Goal: Task Accomplishment & Management: Manage account settings

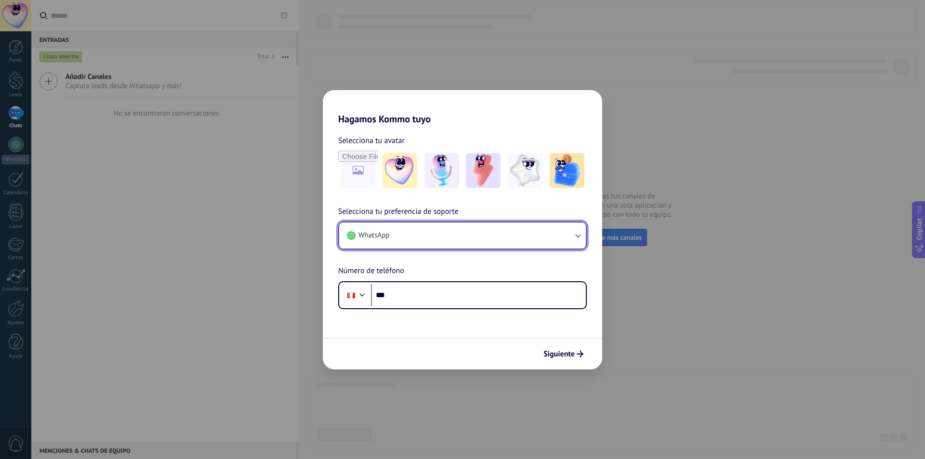
click at [580, 237] on icon "button" at bounding box center [578, 236] width 10 height 10
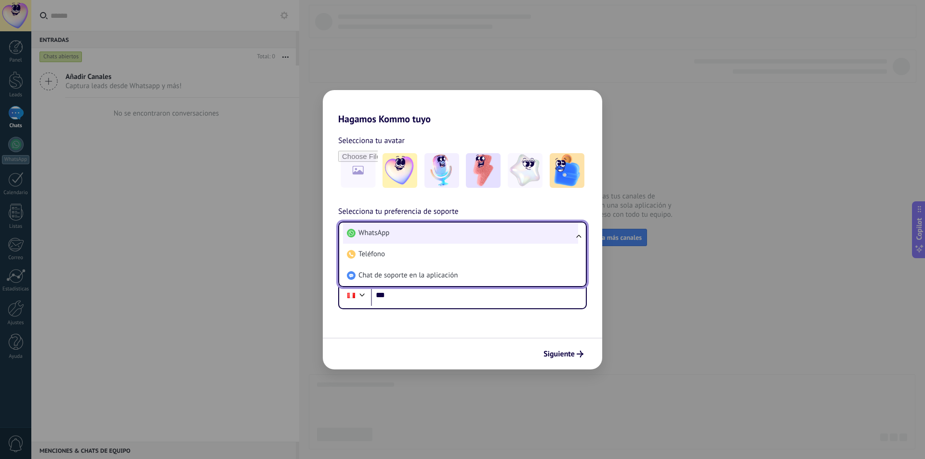
click at [388, 229] on span "WhatsApp" at bounding box center [374, 233] width 31 height 10
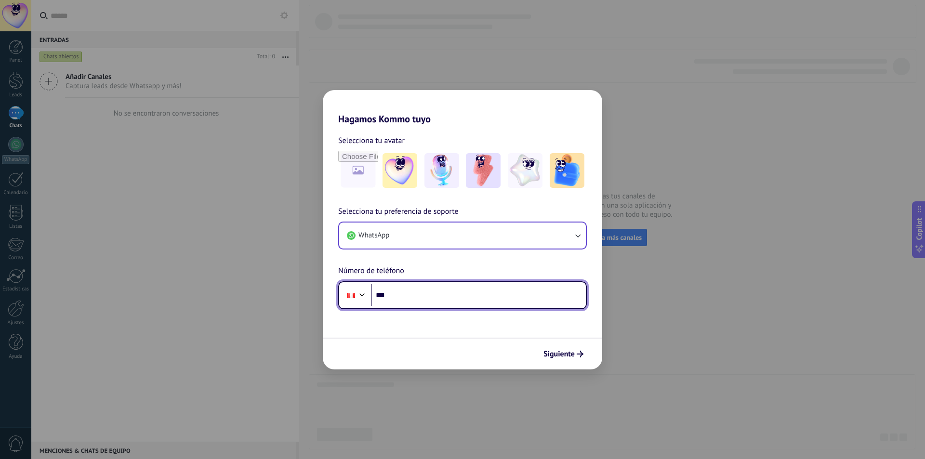
click at [400, 293] on input "***" at bounding box center [478, 295] width 215 height 22
type input "**********"
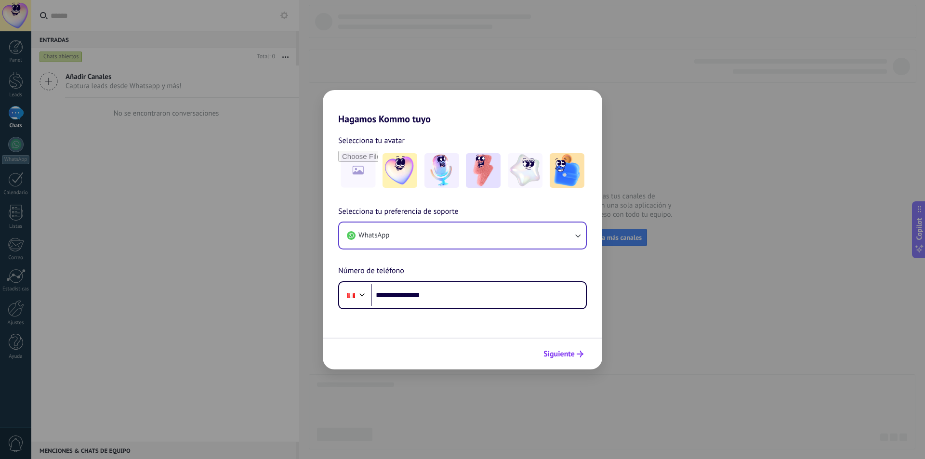
click at [563, 354] on span "Siguiente" at bounding box center [559, 354] width 31 height 7
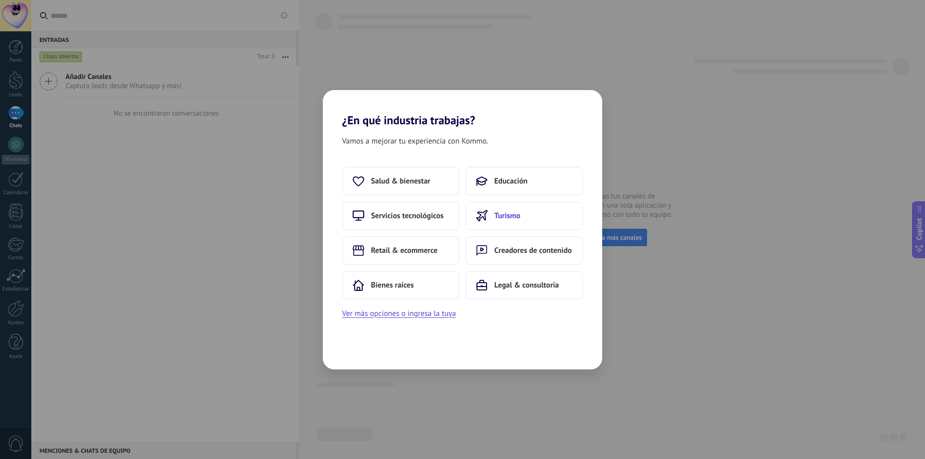
click at [510, 216] on span "Turismo" at bounding box center [508, 216] width 26 height 10
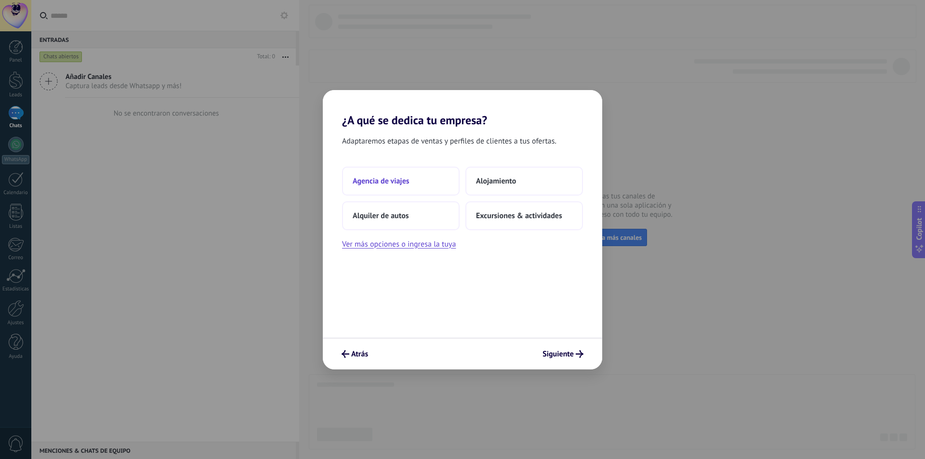
click at [388, 178] on span "Agencia de viajes" at bounding box center [381, 181] width 57 height 10
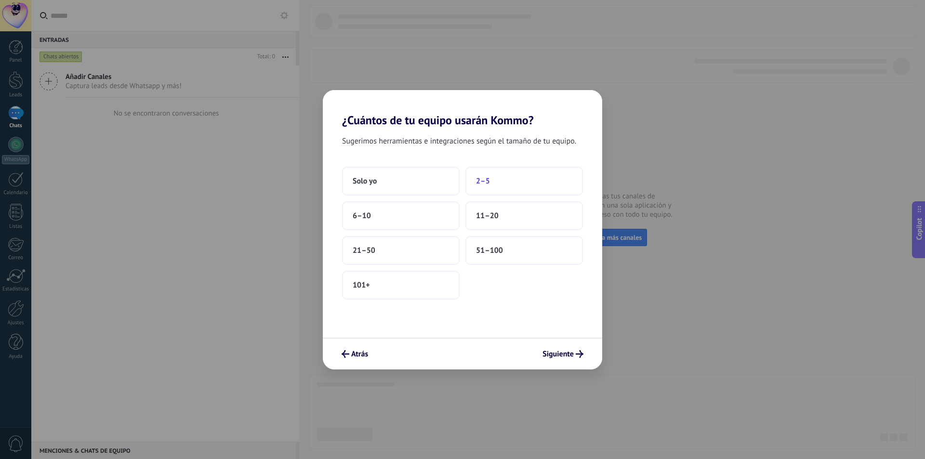
click at [485, 181] on span "2–5" at bounding box center [483, 181] width 14 height 10
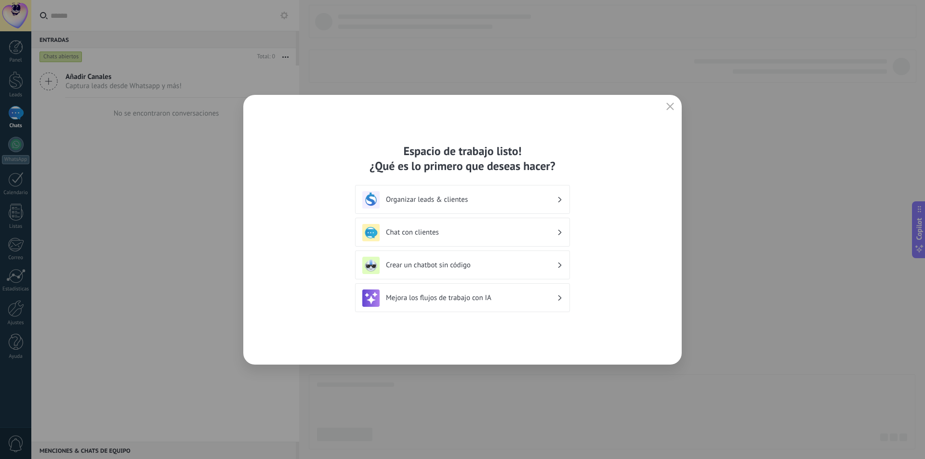
drag, startPoint x: 562, startPoint y: 198, endPoint x: 549, endPoint y: 205, distance: 14.2
click at [549, 205] on div "Organizar leads & clientes" at bounding box center [462, 199] width 201 height 17
click at [563, 201] on div "Organizar leads & clientes" at bounding box center [462, 199] width 201 height 17
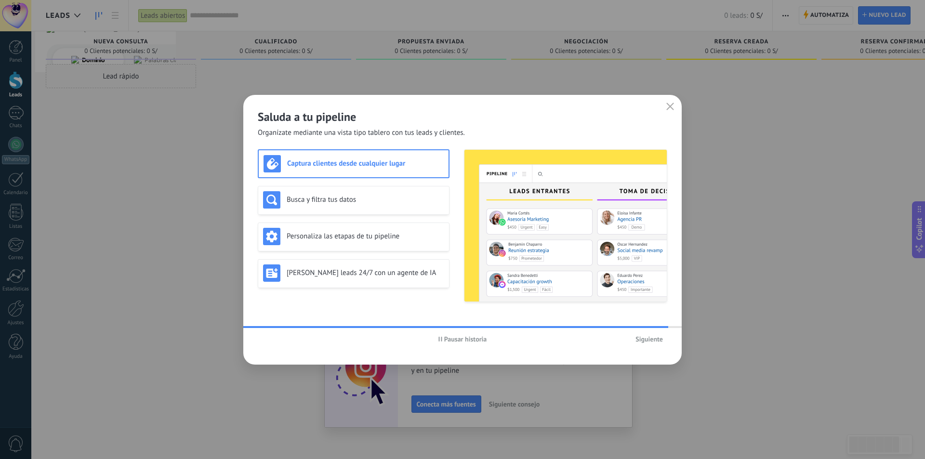
click at [649, 340] on span "Siguiente" at bounding box center [649, 339] width 27 height 7
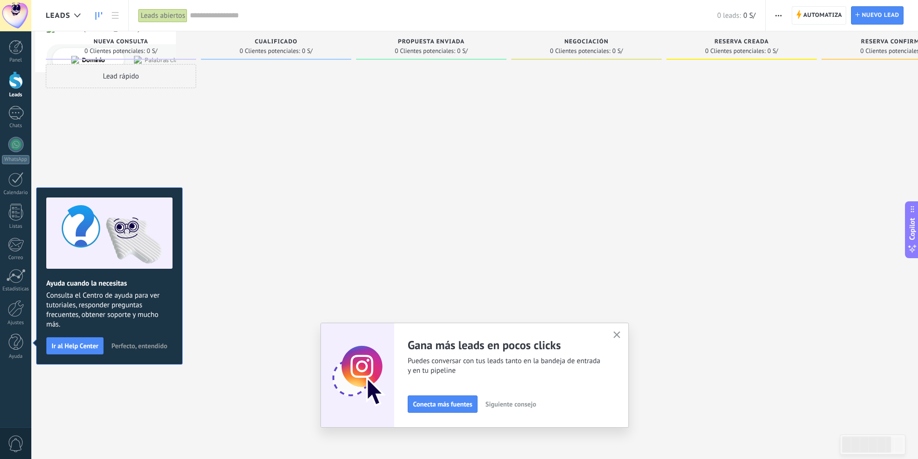
click at [621, 336] on use "button" at bounding box center [617, 335] width 7 height 7
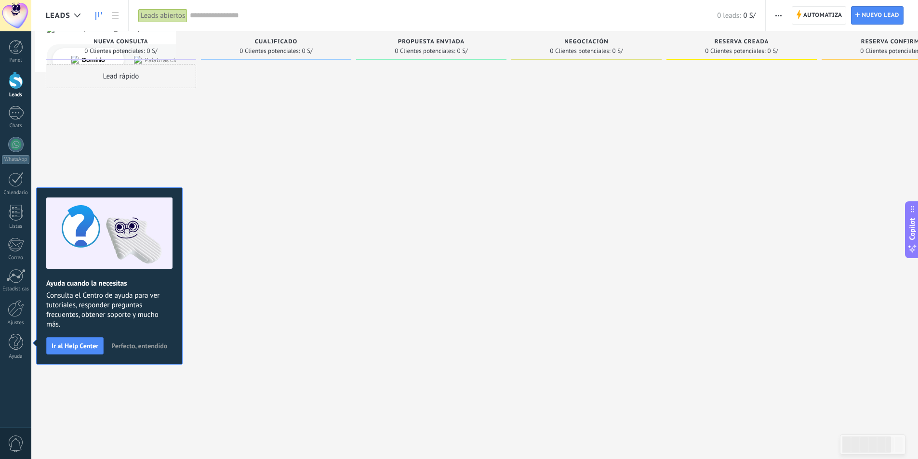
click at [147, 348] on span "Perfecto, entendido" at bounding box center [139, 346] width 56 height 7
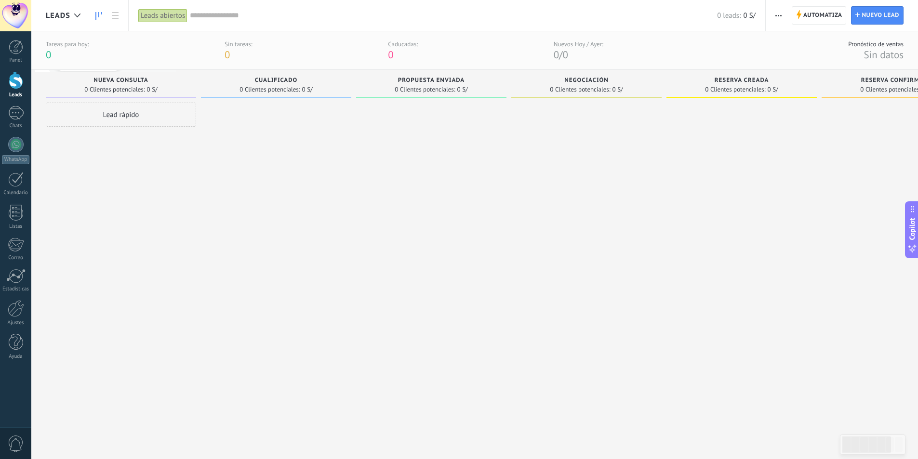
click at [18, 82] on div at bounding box center [16, 80] width 14 height 18
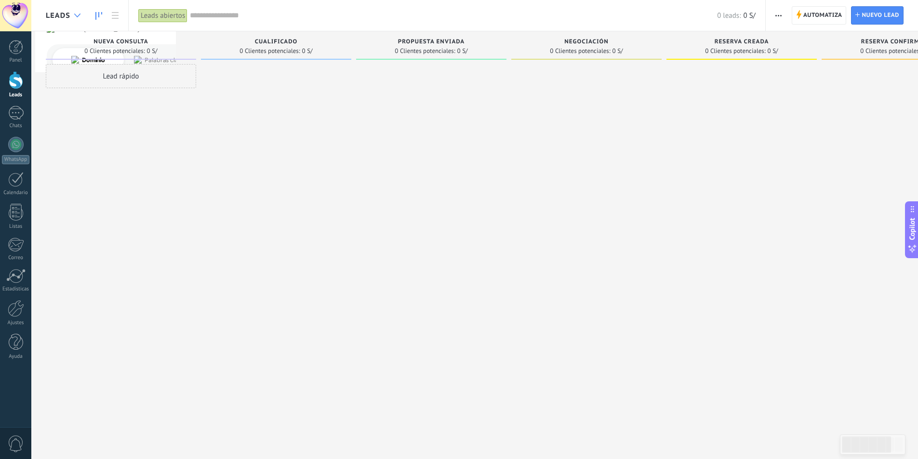
click at [76, 15] on use at bounding box center [77, 15] width 6 height 4
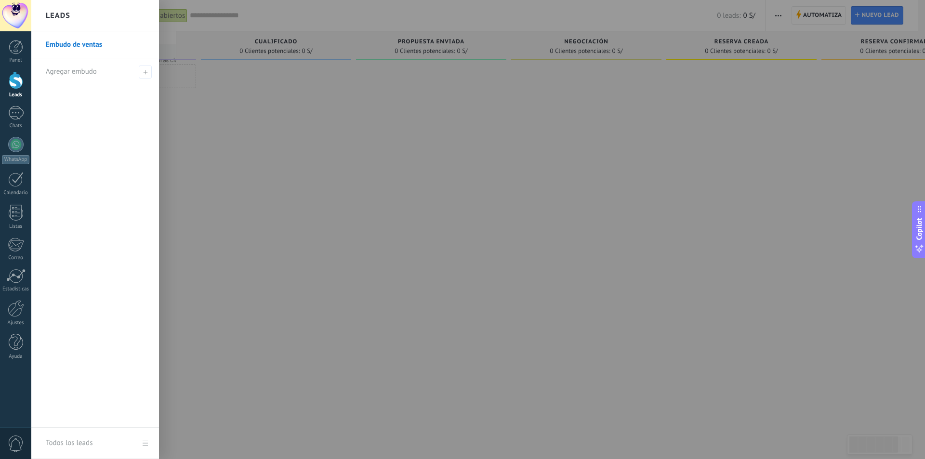
click at [359, 278] on div at bounding box center [493, 229] width 925 height 459
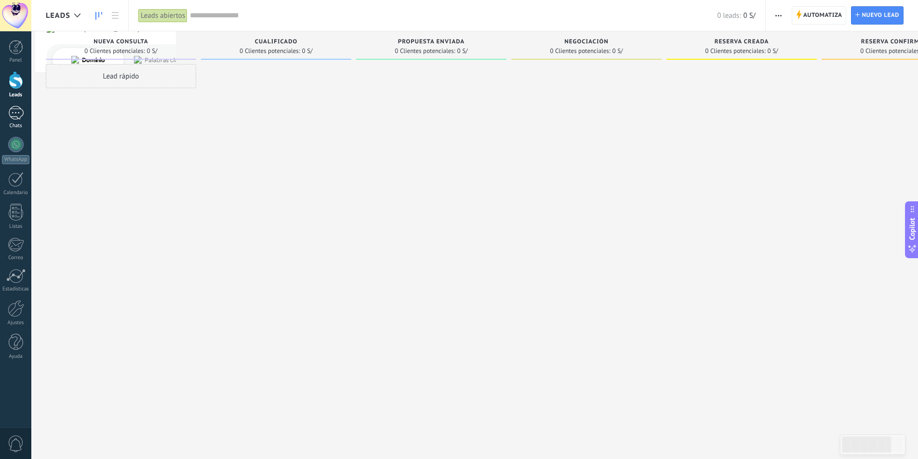
click at [17, 114] on div at bounding box center [15, 113] width 15 height 14
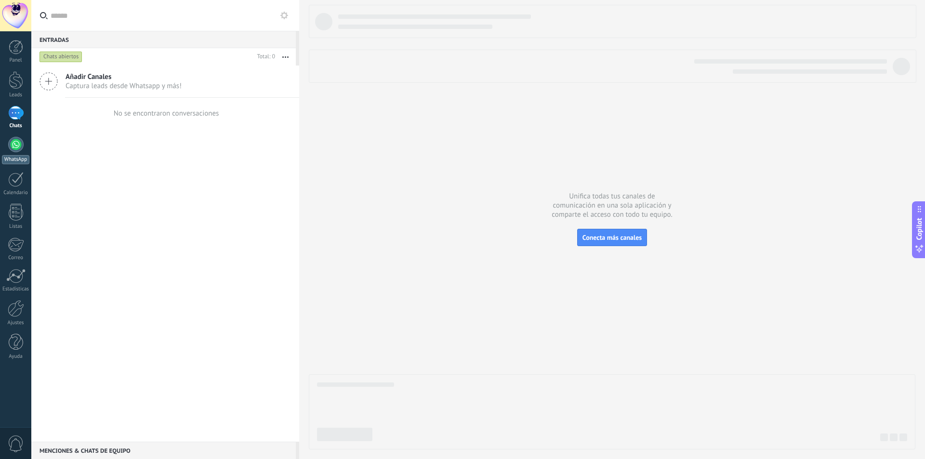
click at [16, 142] on div at bounding box center [15, 144] width 15 height 15
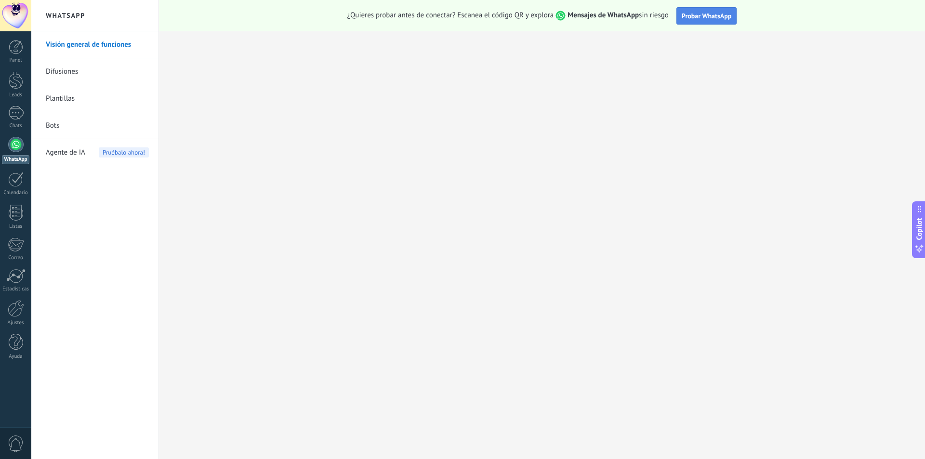
click at [711, 14] on span "Probar WhatsApp" at bounding box center [707, 16] width 50 height 9
click at [698, 11] on button "Probar WhatsApp" at bounding box center [707, 15] width 61 height 17
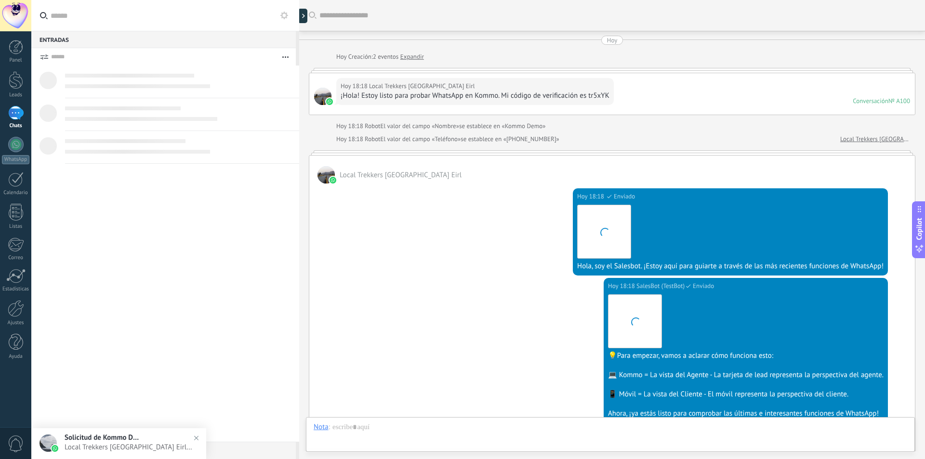
scroll to position [179, 0]
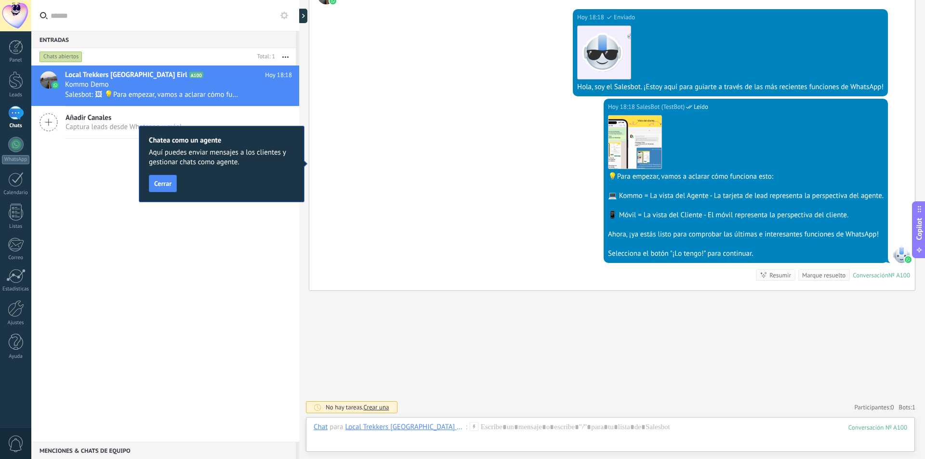
click at [31, 75] on ose-notification at bounding box center [31, 75] width 0 height 0
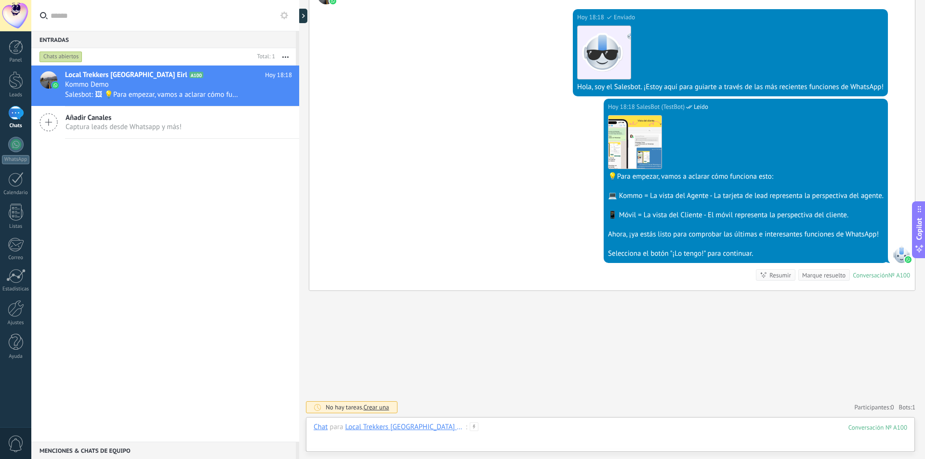
click at [455, 427] on div at bounding box center [611, 437] width 594 height 29
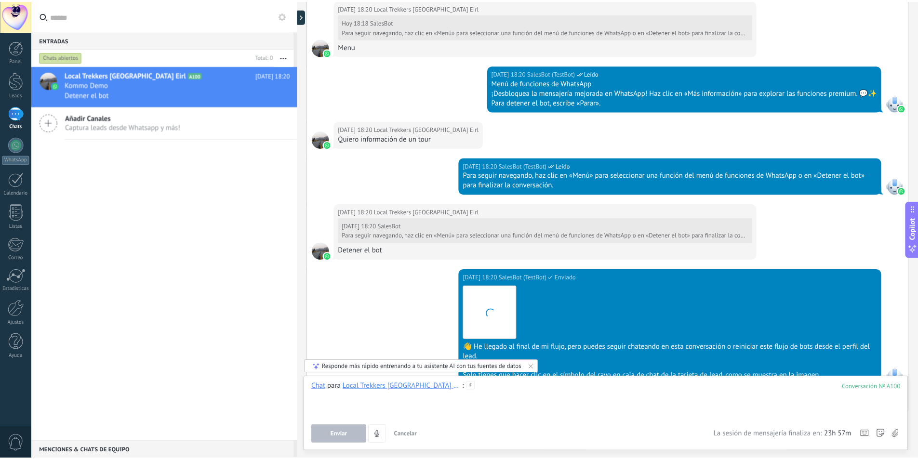
scroll to position [668, 0]
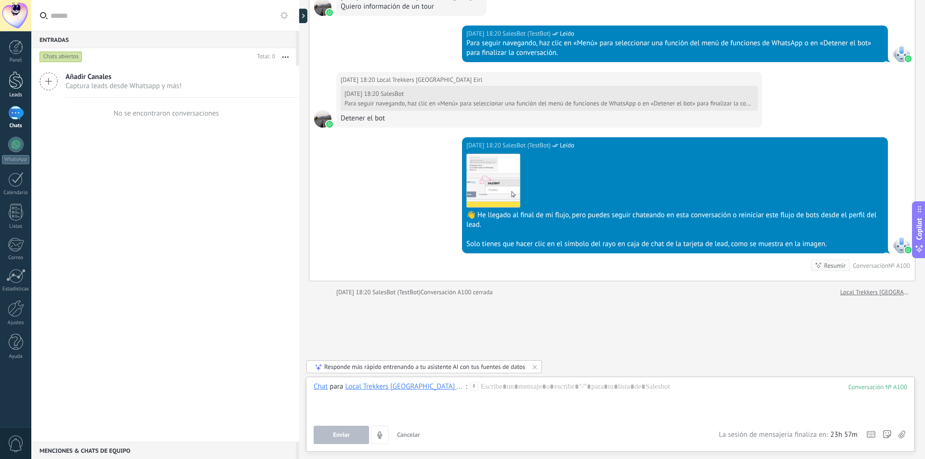
click at [16, 76] on div at bounding box center [16, 80] width 14 height 18
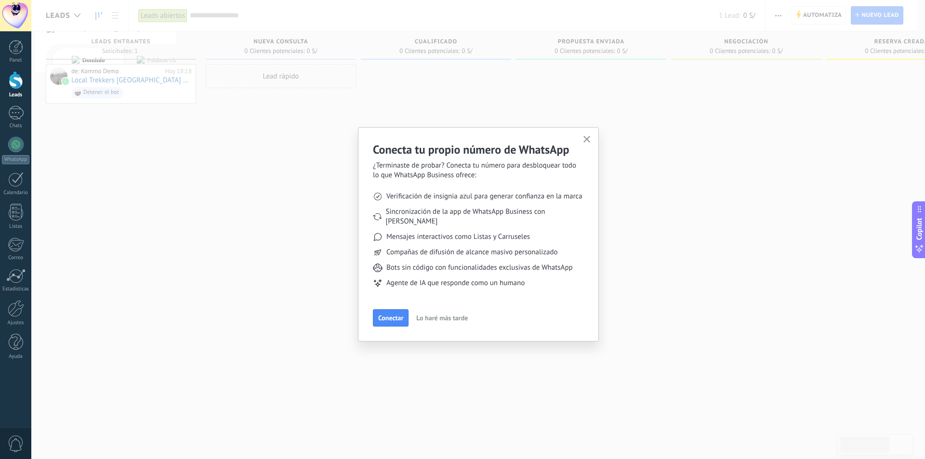
click at [584, 141] on icon "button" at bounding box center [587, 139] width 7 height 7
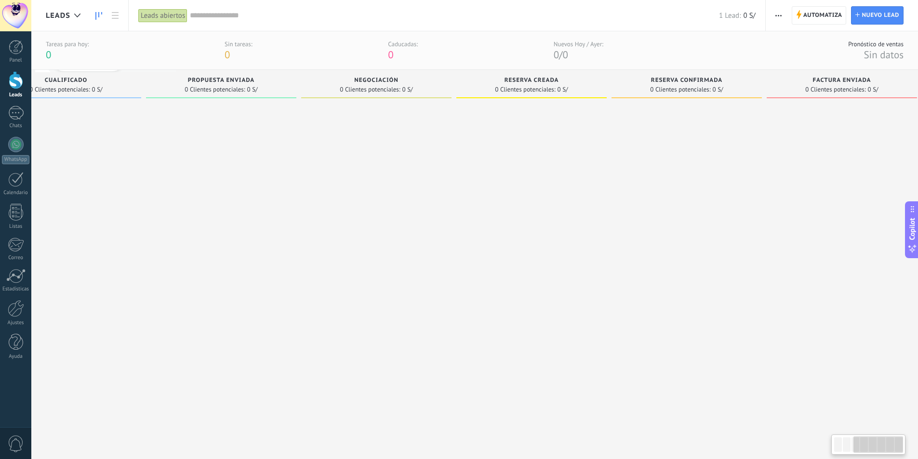
scroll to position [0, 384]
drag, startPoint x: 789, startPoint y: 89, endPoint x: 322, endPoint y: 128, distance: 468.7
click at [322, 128] on div "Negociación 0 Clientes potenciales: 0 S/" at bounding box center [365, 253] width 155 height 366
drag, startPoint x: 698, startPoint y: 88, endPoint x: 705, endPoint y: 86, distance: 7.5
click at [705, 86] on div "0 Clientes potenciales: 0 S/" at bounding box center [680, 89] width 141 height 8
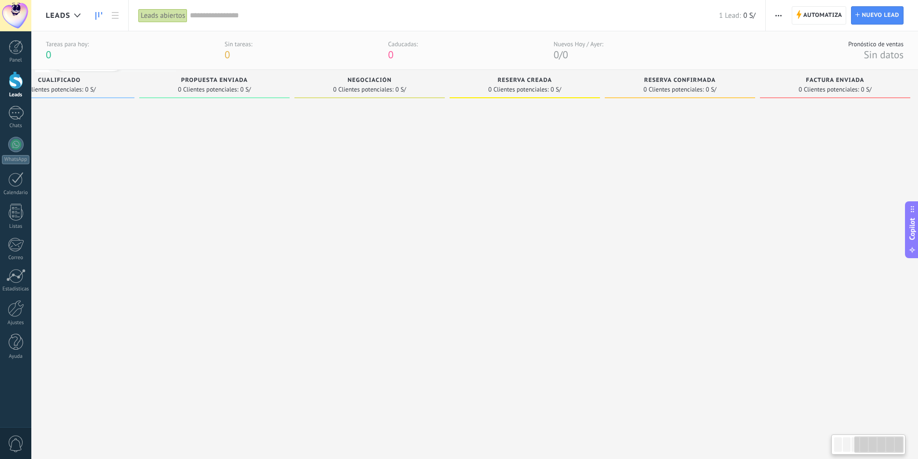
scroll to position [0, 376]
drag, startPoint x: 707, startPoint y: 86, endPoint x: 825, endPoint y: 89, distance: 118.6
click at [828, 89] on div "Leads Entrantes Solicitudes: 1 0 0 0 1 0 0 0 1 de: Kommo Demo [DATE] 18:18 Loca…" at bounding box center [297, 253] width 1256 height 366
click at [713, 219] on div at bounding box center [680, 270] width 150 height 334
click at [711, 91] on span "0 S/" at bounding box center [712, 90] width 11 height 6
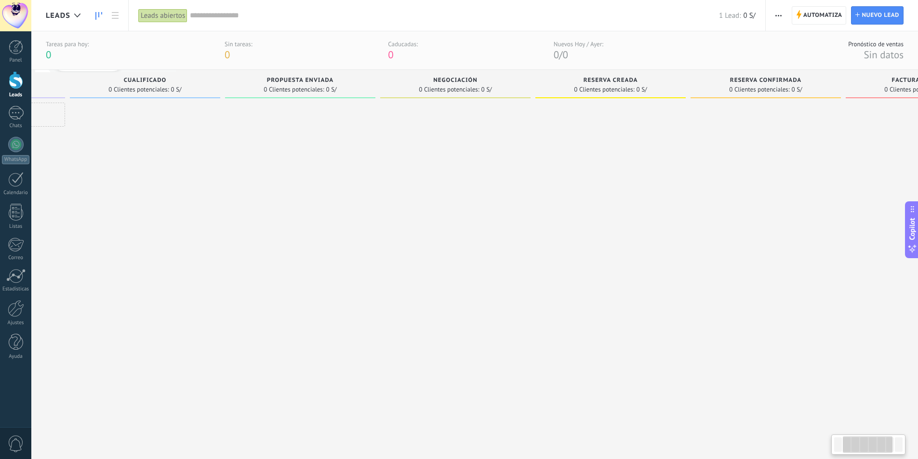
scroll to position [0, 182]
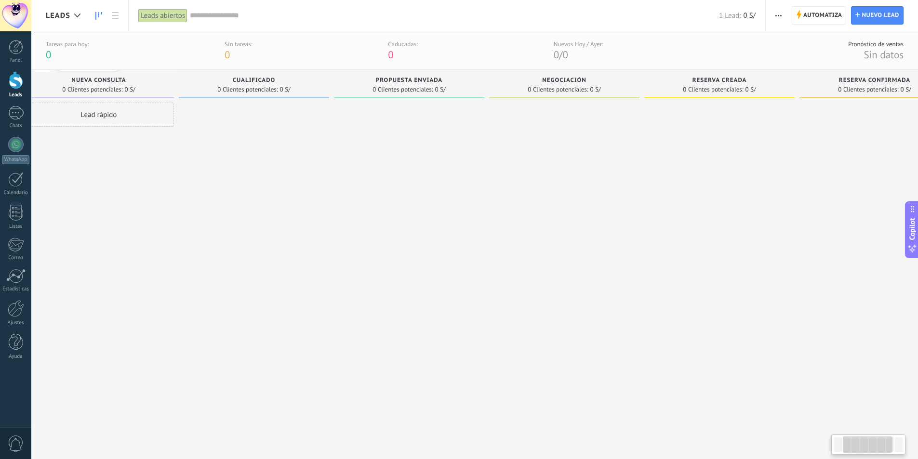
drag, startPoint x: 717, startPoint y: 86, endPoint x: 925, endPoint y: 71, distance: 208.3
click at [918, 71] on html ".abecls-1,.abecls-2{fill-rule:evenodd}.abecls-2{fill:#fff} .abhcls-1{fill:none}…" at bounding box center [459, 229] width 918 height 459
click at [19, 49] on div at bounding box center [16, 47] width 14 height 14
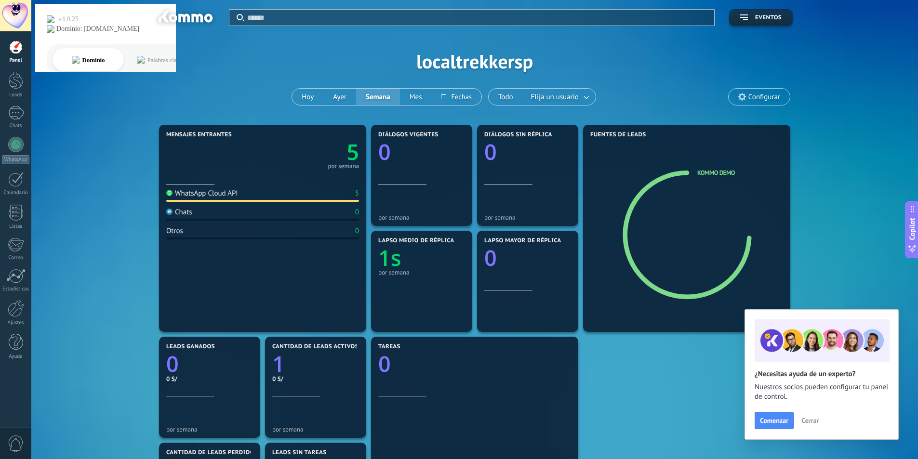
click at [815, 423] on span "Cerrar" at bounding box center [810, 420] width 17 height 7
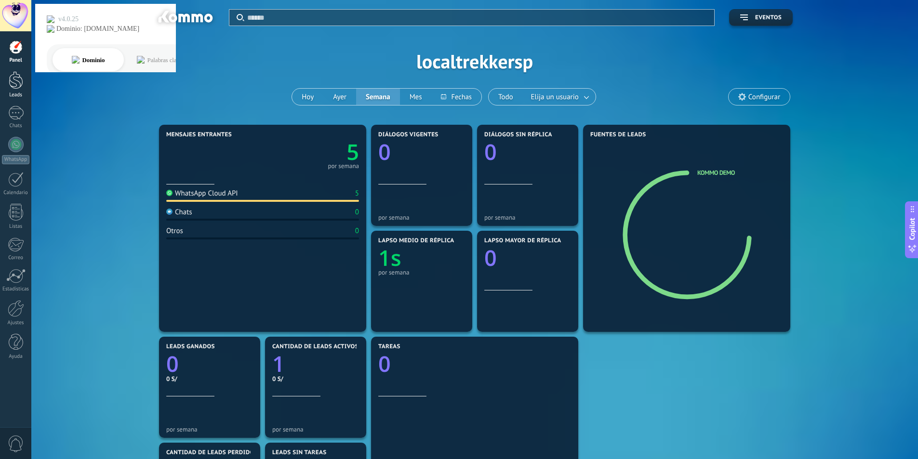
click at [13, 88] on div at bounding box center [16, 80] width 14 height 18
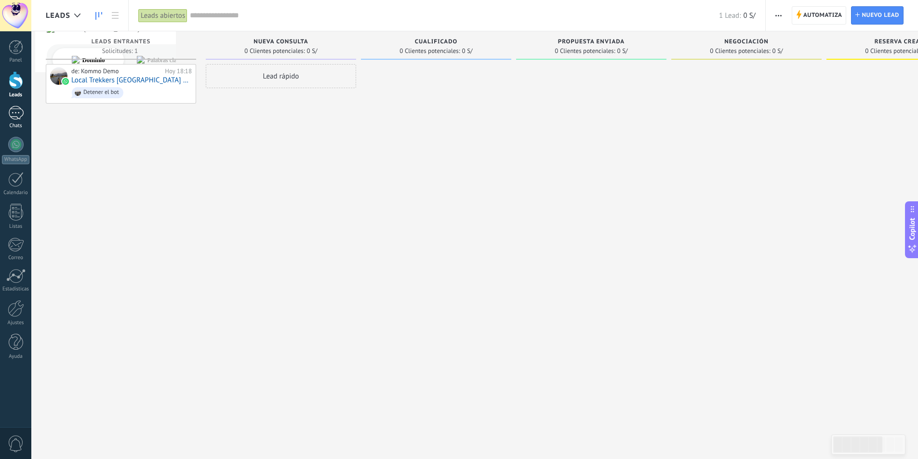
click at [18, 111] on div "1" at bounding box center [15, 113] width 15 height 14
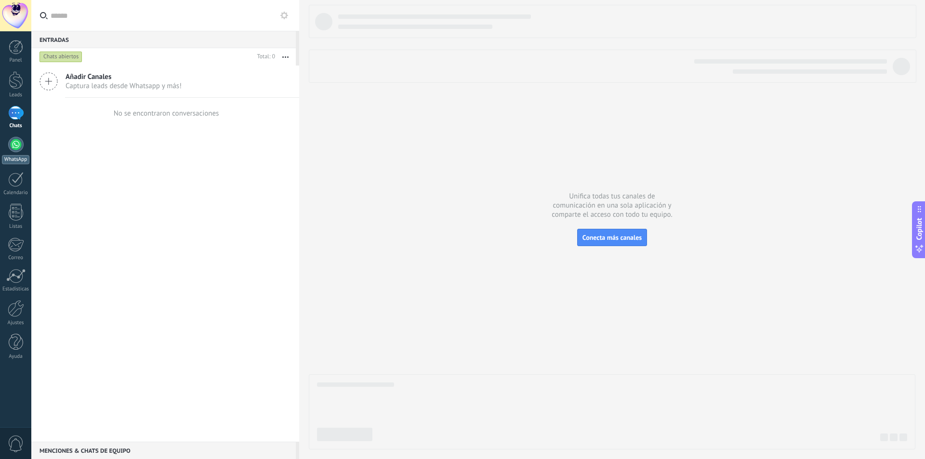
click at [15, 151] on div at bounding box center [15, 144] width 15 height 15
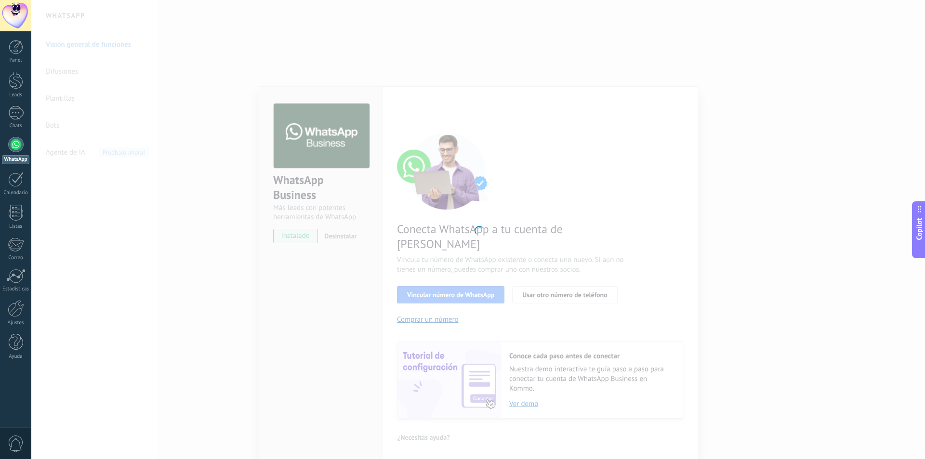
click at [427, 277] on div at bounding box center [478, 229] width 894 height 459
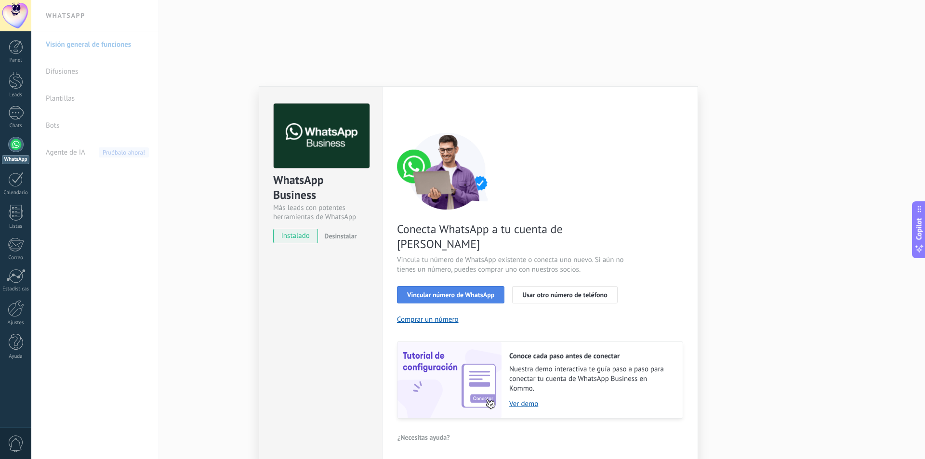
click at [473, 292] on span "Vincular número de WhatsApp" at bounding box center [450, 295] width 87 height 7
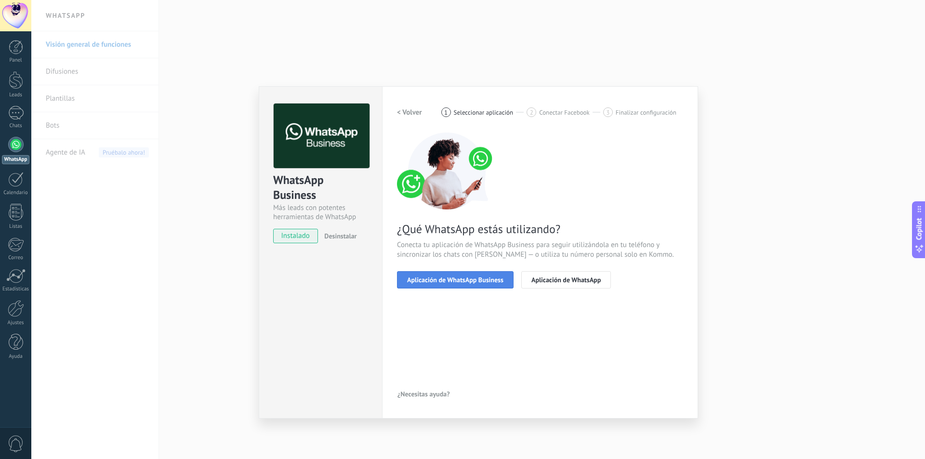
click at [445, 283] on span "Aplicación de WhatsApp Business" at bounding box center [455, 280] width 96 height 7
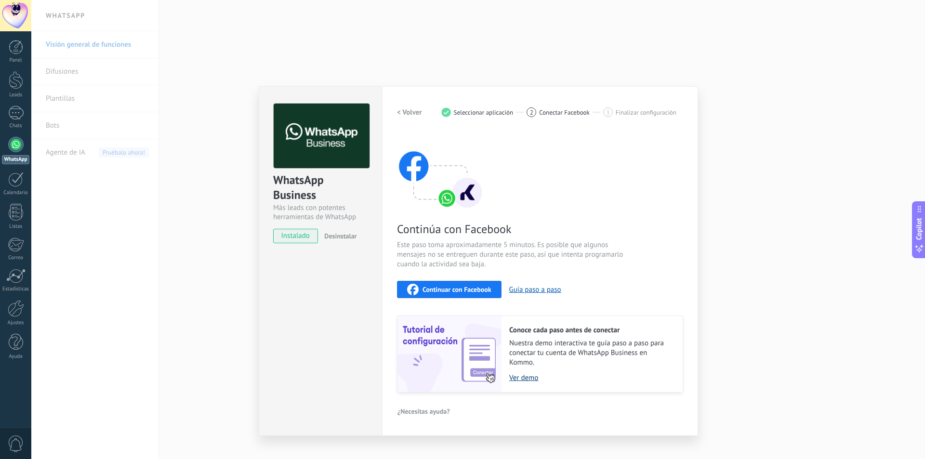
drag, startPoint x: 522, startPoint y: 376, endPoint x: 517, endPoint y: 377, distance: 5.9
click at [517, 377] on link "Ver demo" at bounding box center [591, 378] width 164 height 9
click at [333, 138] on img at bounding box center [322, 136] width 96 height 65
click at [540, 292] on button "Guía paso a paso" at bounding box center [535, 289] width 52 height 9
click at [826, 204] on div "WhatsApp Business Más leads con potentes herramientas de WhatsApp instalado Des…" at bounding box center [478, 229] width 894 height 459
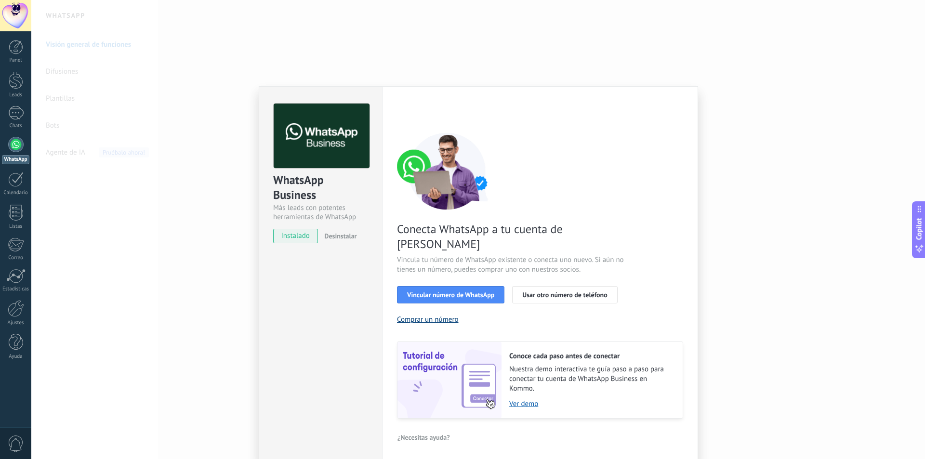
click at [438, 315] on button "Comprar un número" at bounding box center [428, 319] width 62 height 9
click at [576, 292] on span "Usar otro número de teléfono" at bounding box center [564, 295] width 85 height 7
click at [474, 292] on span "Vincular número de WhatsApp" at bounding box center [450, 295] width 87 height 7
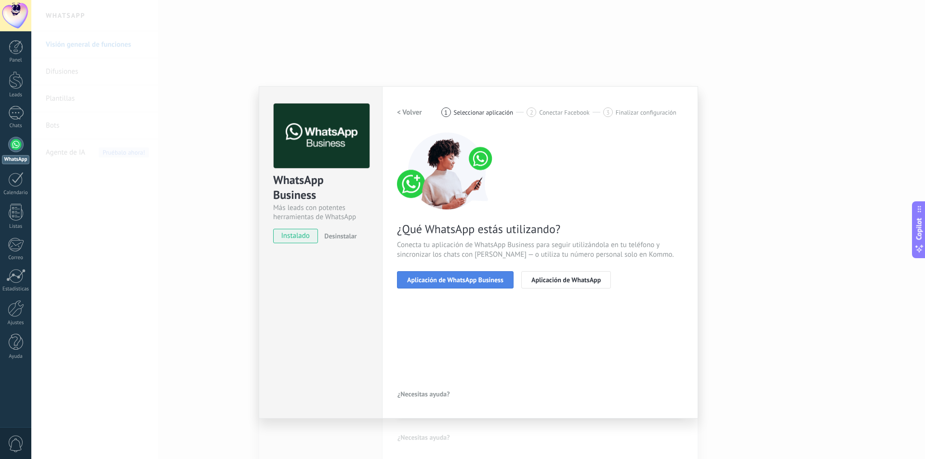
click at [500, 281] on span "Aplicación de WhatsApp Business" at bounding box center [455, 280] width 96 height 7
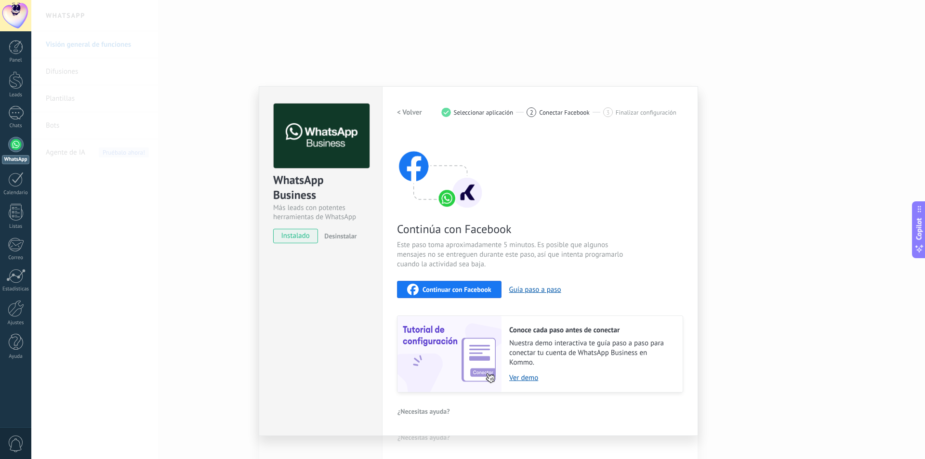
click at [480, 292] on span "Continuar con Facebook" at bounding box center [457, 289] width 69 height 7
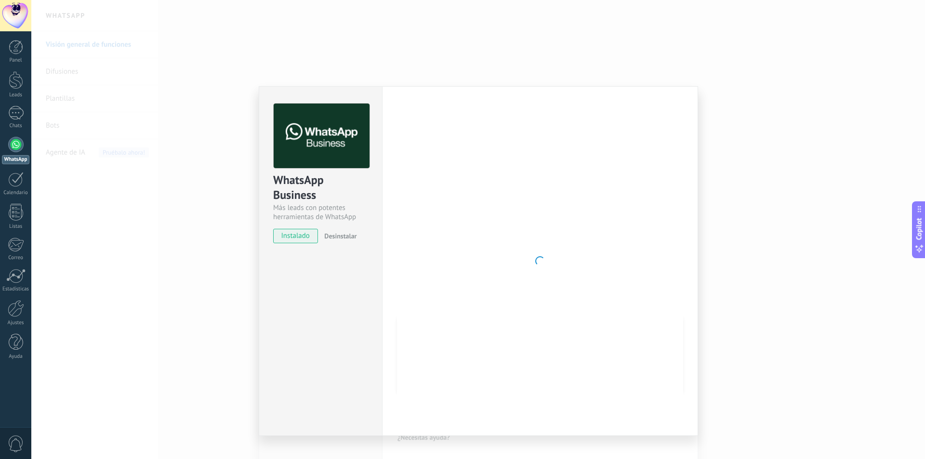
click at [858, 127] on div "WhatsApp Business Más leads con potentes herramientas de WhatsApp instalado Des…" at bounding box center [478, 229] width 894 height 459
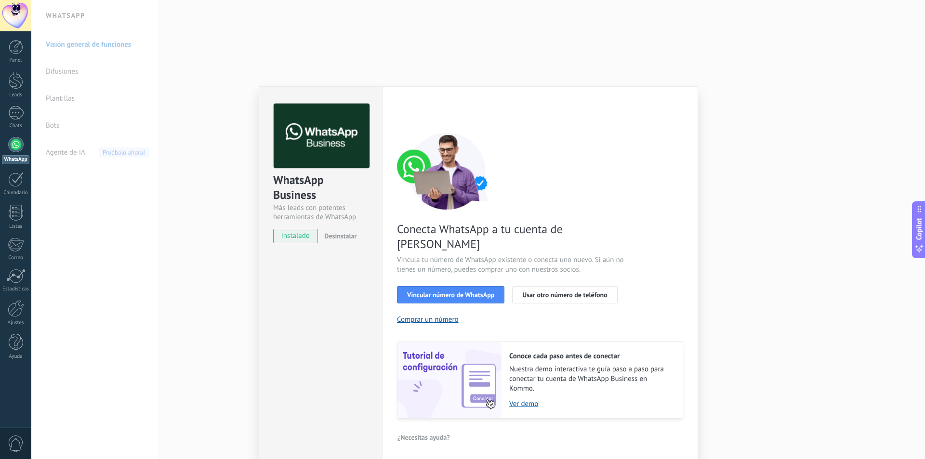
click at [772, 225] on div "WhatsApp Business Más leads con potentes herramientas de WhatsApp instalado Des…" at bounding box center [478, 229] width 894 height 459
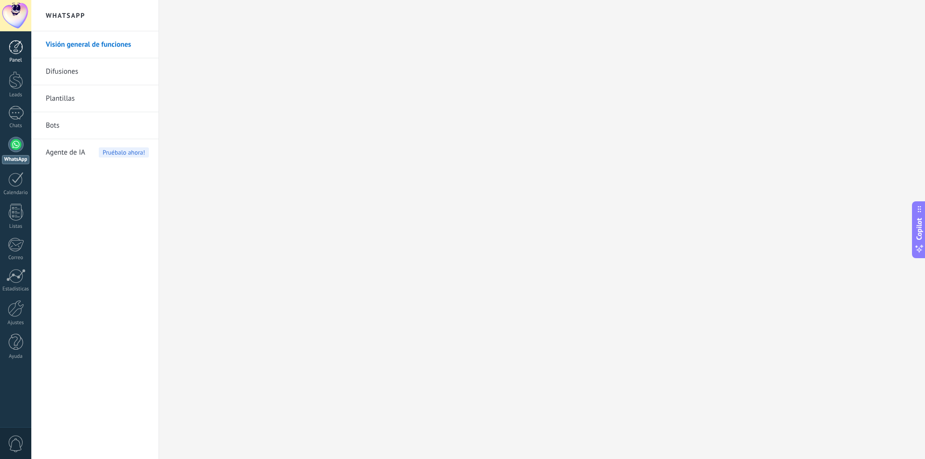
click at [15, 49] on div at bounding box center [16, 47] width 14 height 14
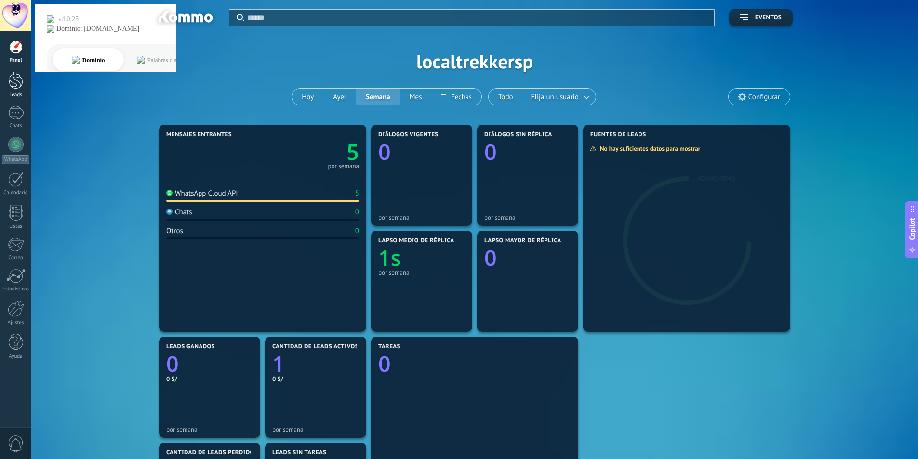
click at [15, 81] on div at bounding box center [16, 80] width 14 height 18
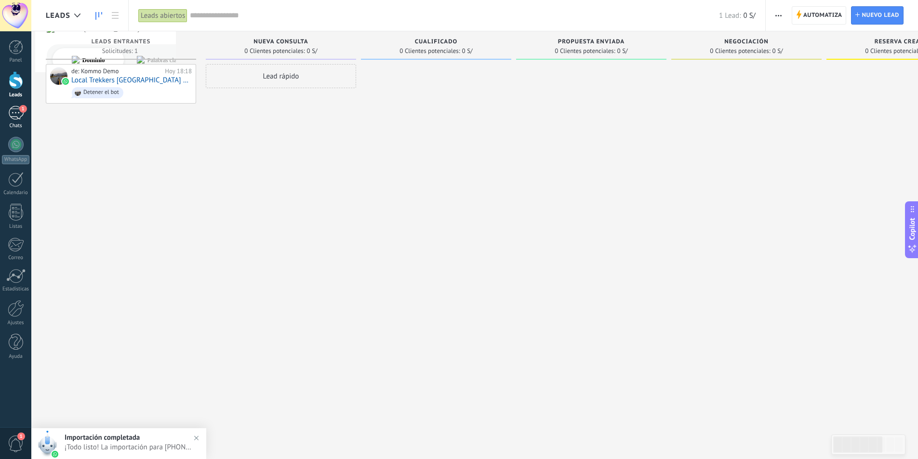
click at [13, 113] on div "1" at bounding box center [15, 113] width 15 height 14
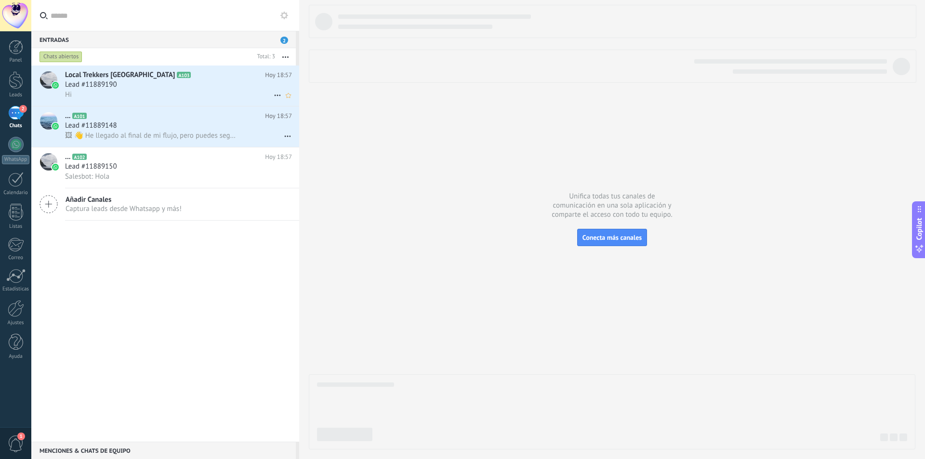
click at [158, 85] on div "Lead #11889190" at bounding box center [178, 85] width 227 height 10
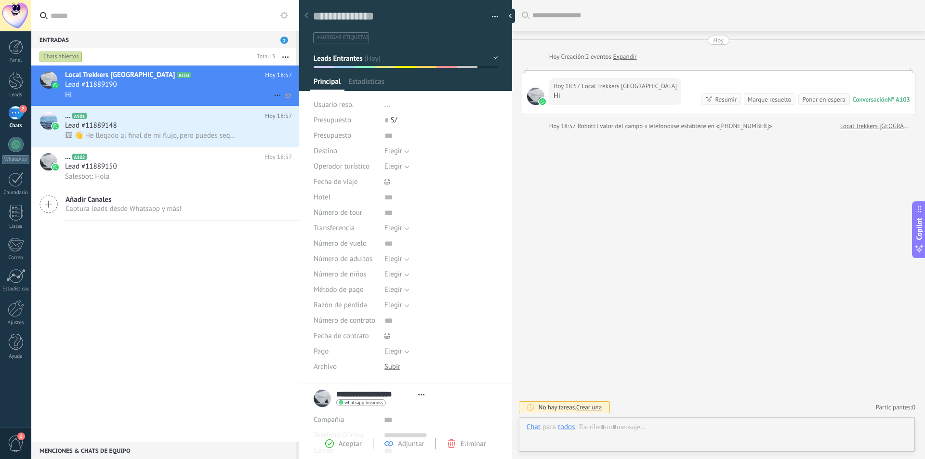
scroll to position [14, 0]
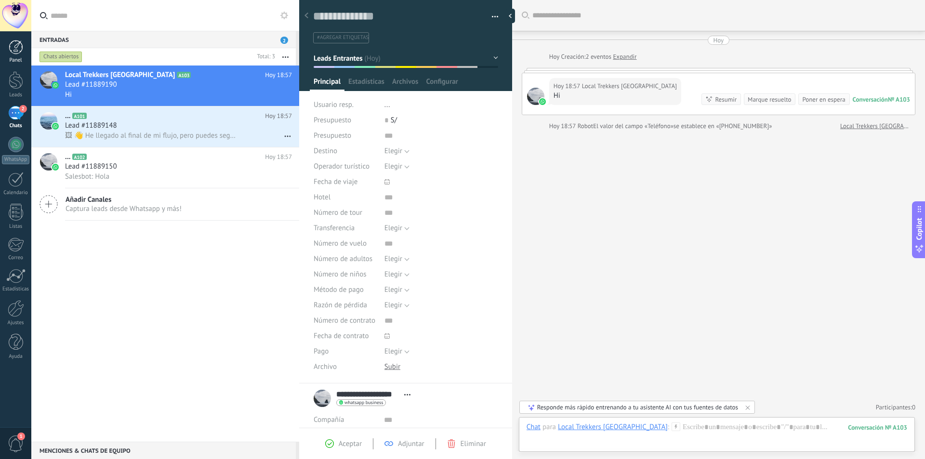
click at [15, 49] on div at bounding box center [16, 47] width 14 height 14
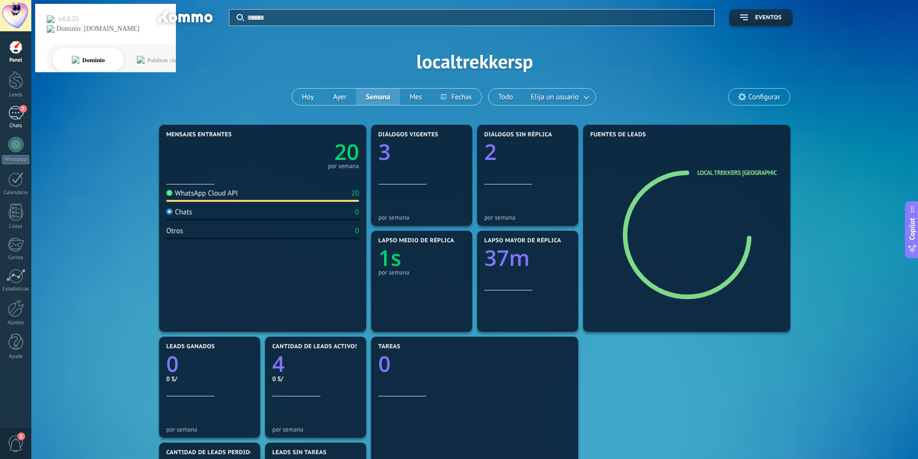
click at [15, 112] on div "2" at bounding box center [15, 113] width 15 height 14
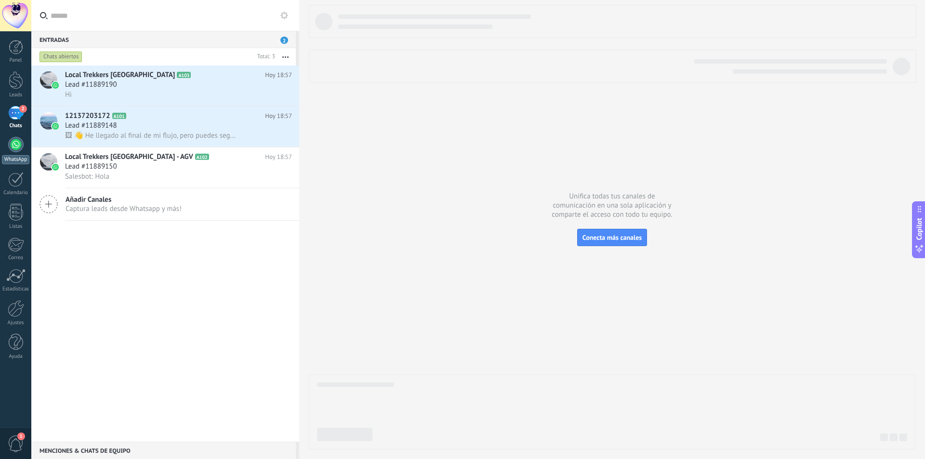
click at [19, 145] on div at bounding box center [15, 144] width 15 height 15
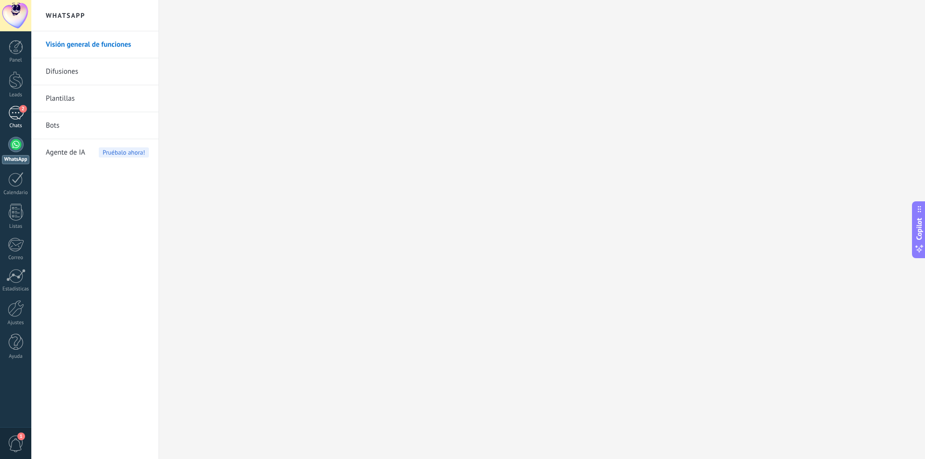
click at [14, 110] on div "2" at bounding box center [15, 113] width 15 height 14
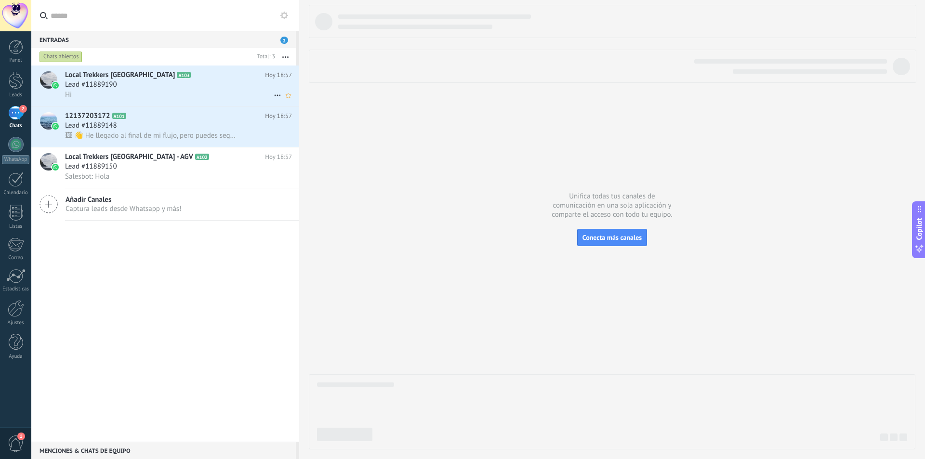
click at [116, 84] on span "Lead #11889190" at bounding box center [91, 85] width 52 height 10
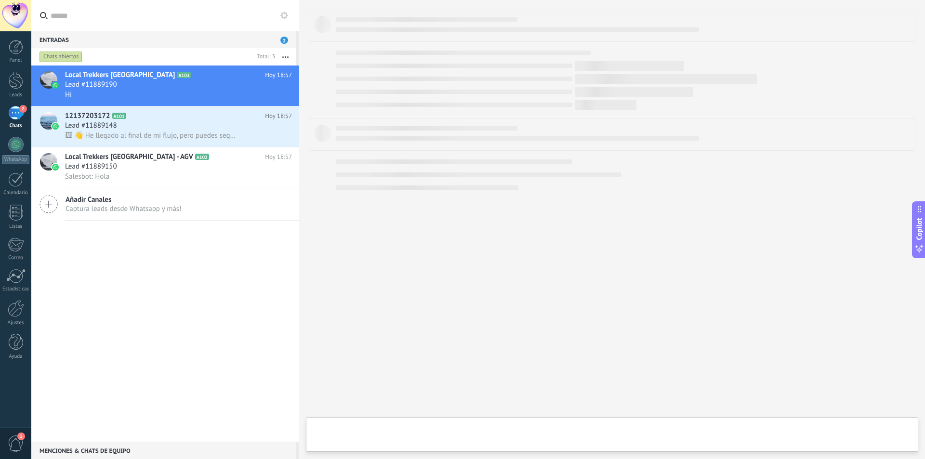
type textarea "**********"
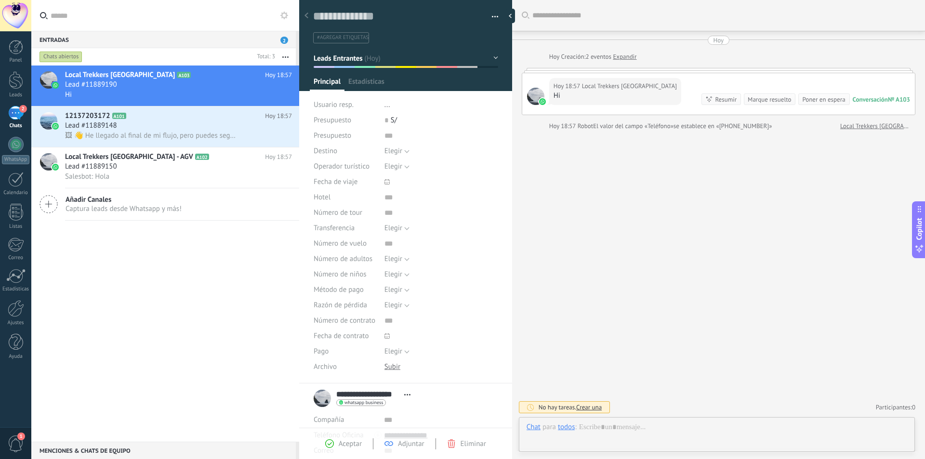
scroll to position [14, 0]
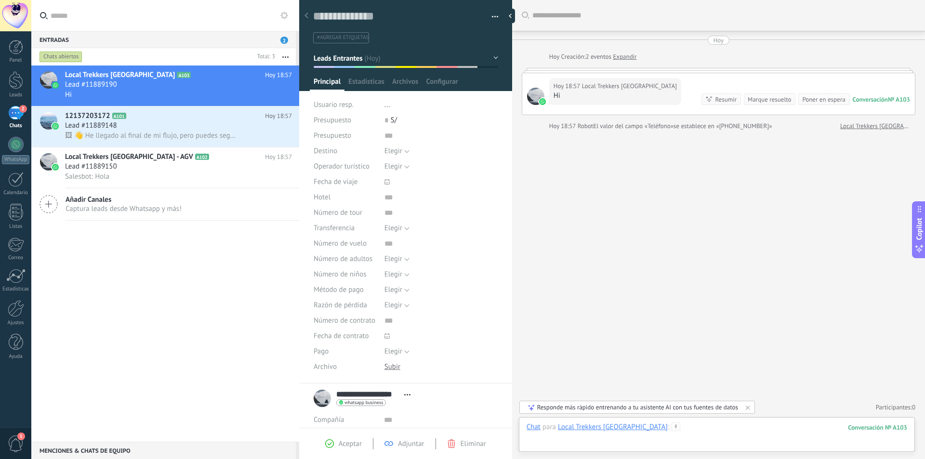
click at [552, 443] on div at bounding box center [717, 437] width 381 height 29
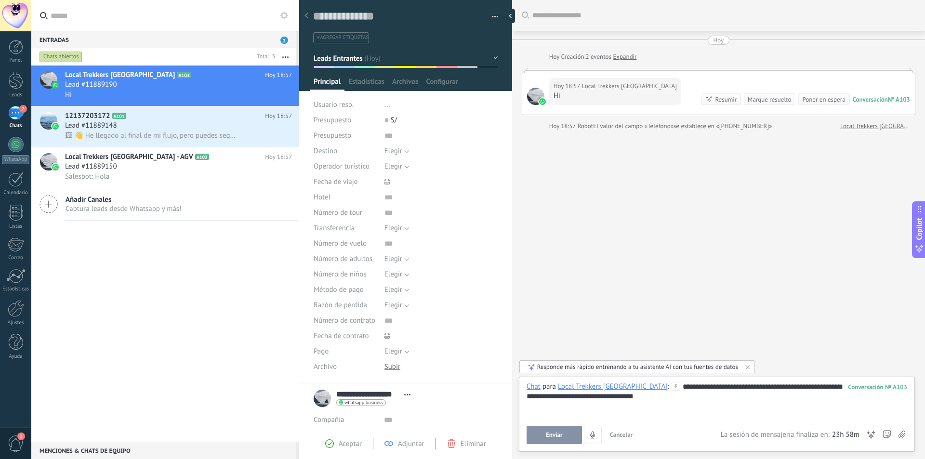
click at [552, 435] on span "Enviar" at bounding box center [554, 435] width 17 height 7
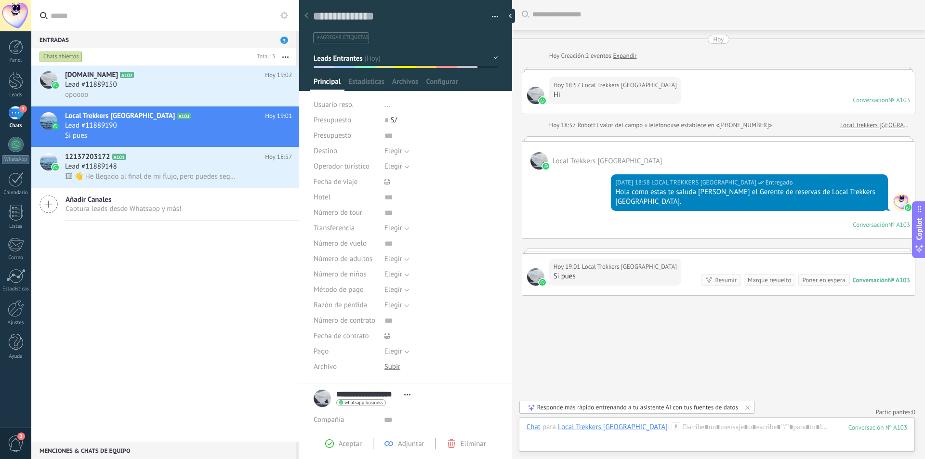
scroll to position [0, 0]
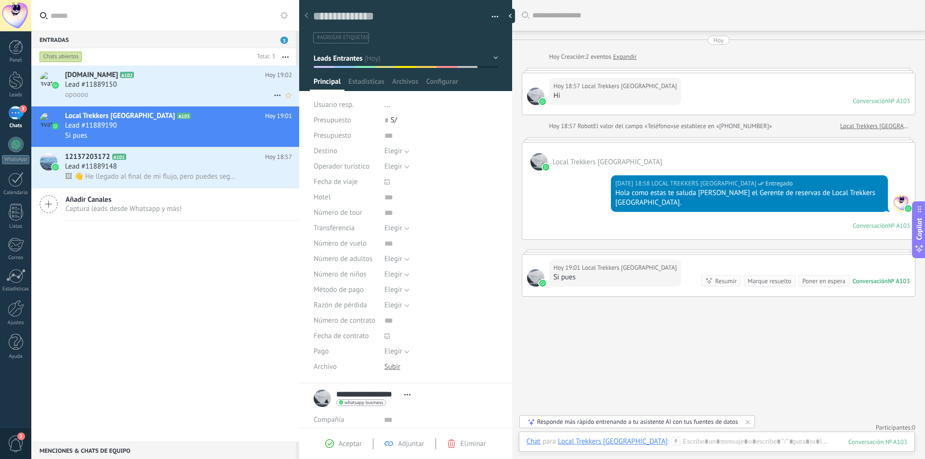
click at [114, 86] on span "Lead #11889150" at bounding box center [91, 85] width 52 height 10
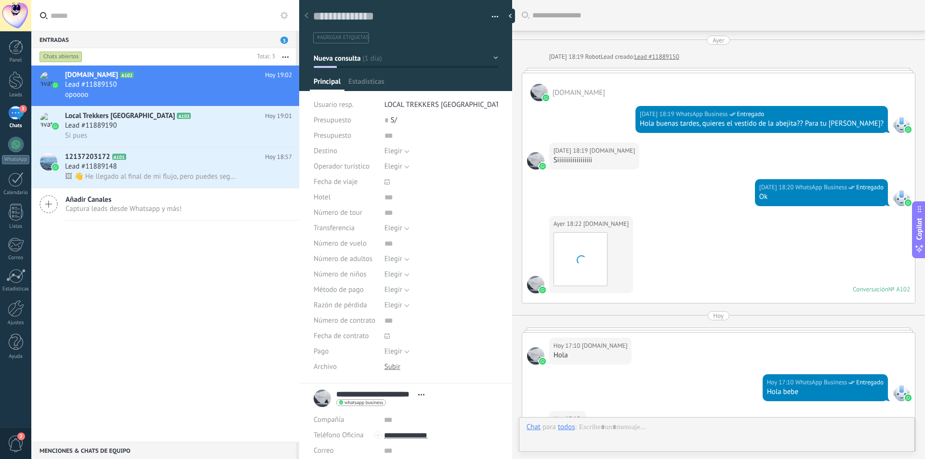
type textarea "**********"
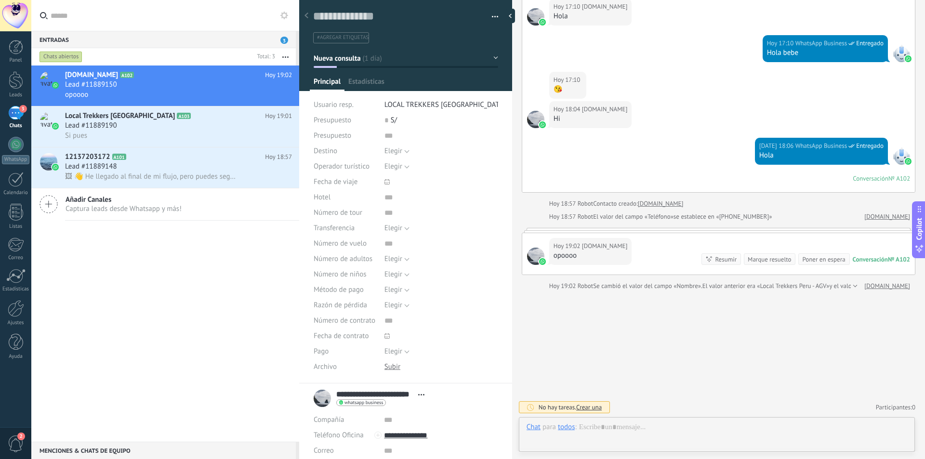
scroll to position [14, 0]
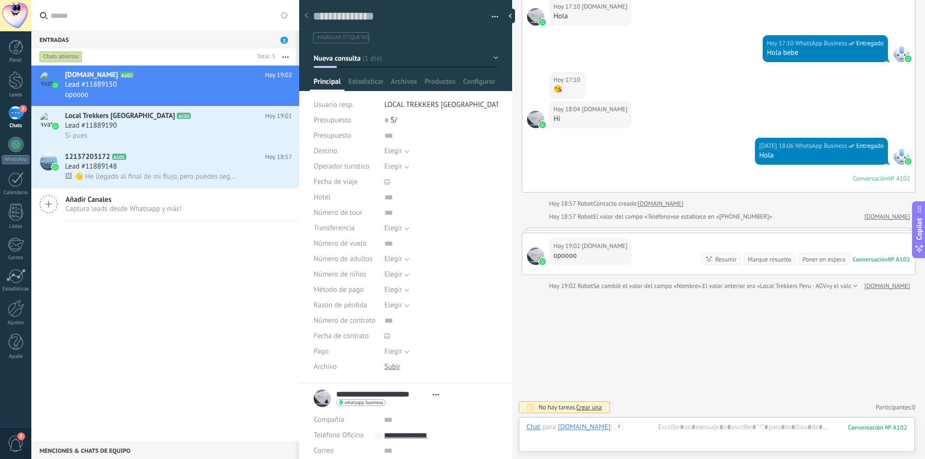
click at [593, 438] on div at bounding box center [717, 437] width 381 height 29
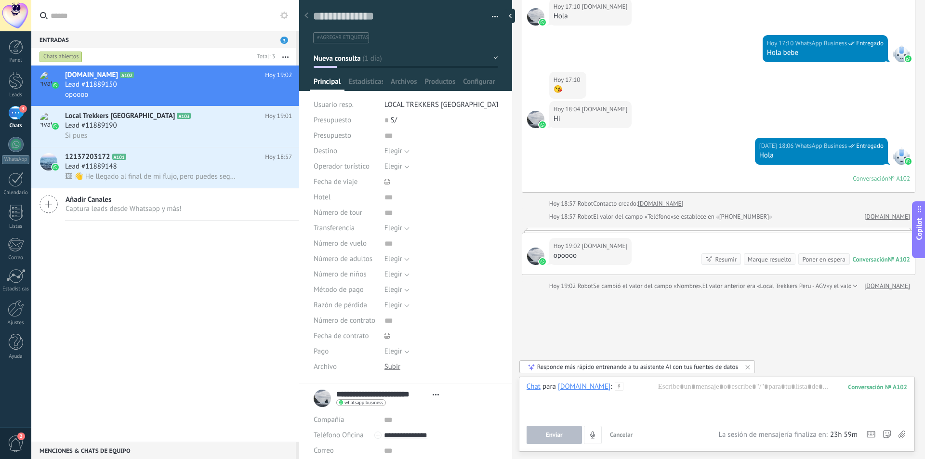
click at [567, 407] on div at bounding box center [717, 400] width 381 height 37
click at [562, 436] on span "Enviar" at bounding box center [554, 435] width 17 height 7
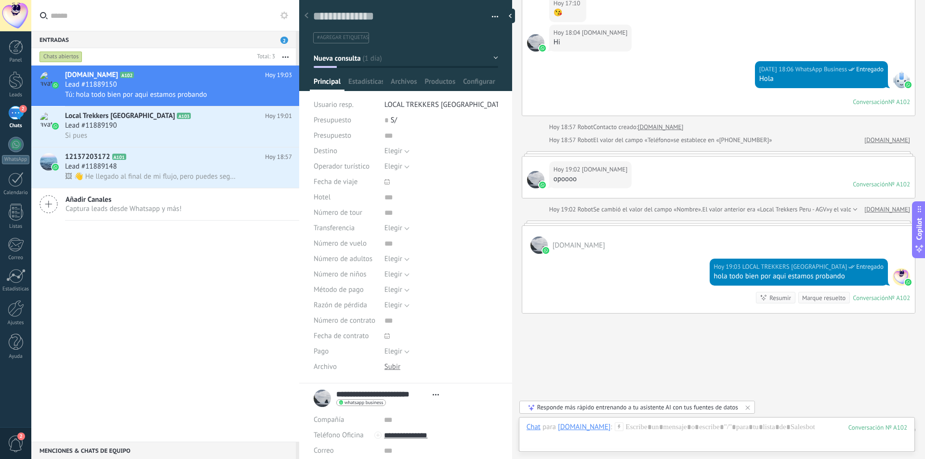
scroll to position [439, 0]
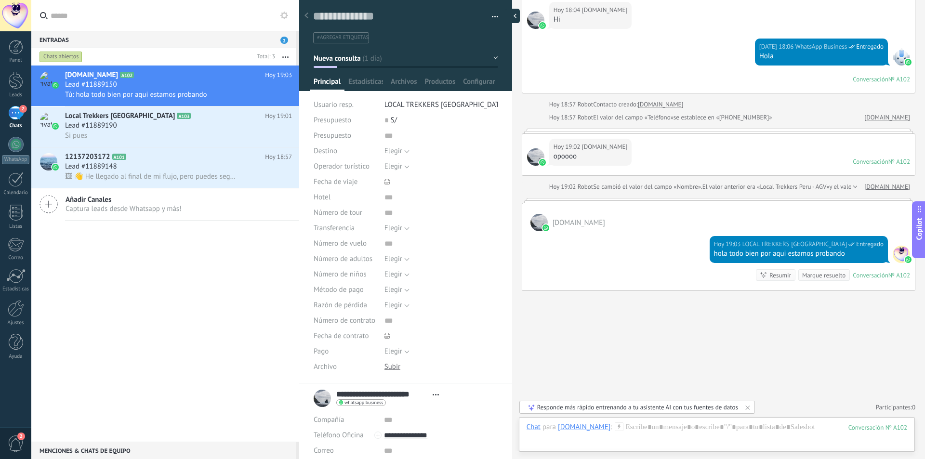
click at [514, 16] on div at bounding box center [513, 16] width 14 height 14
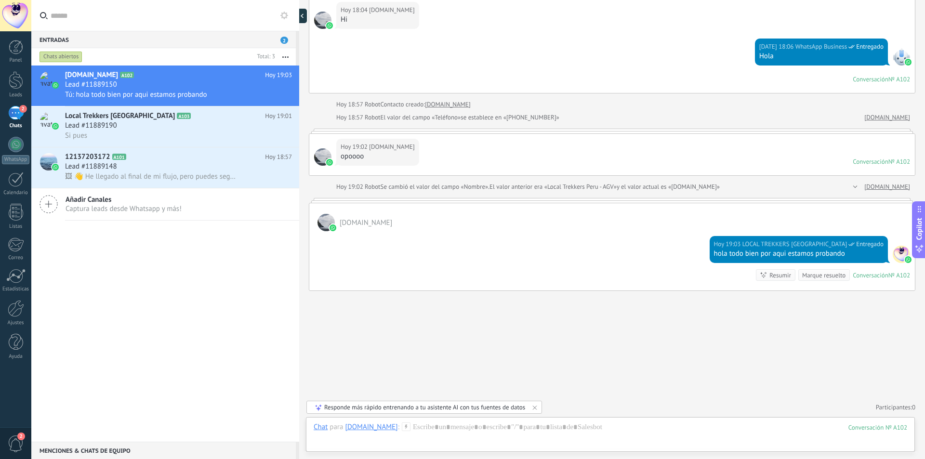
scroll to position [9, 0]
click at [305, 15] on div at bounding box center [303, 16] width 10 height 14
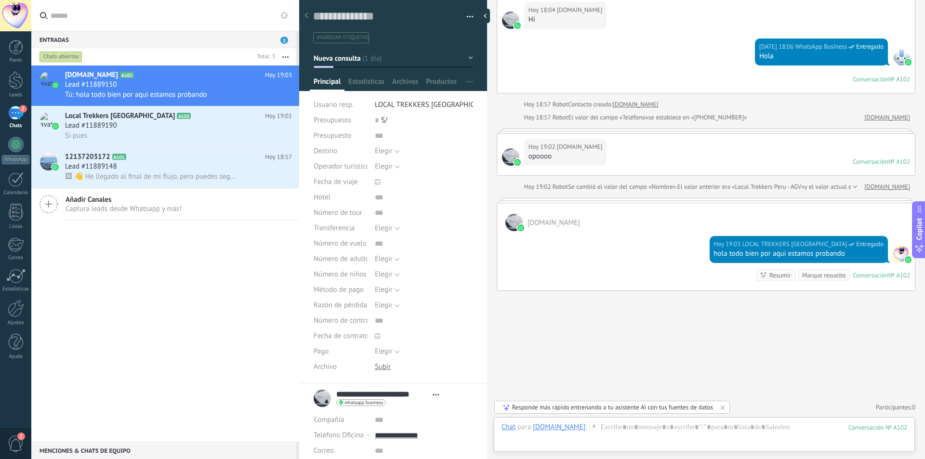
scroll to position [14, 0]
click at [484, 13] on div at bounding box center [488, 16] width 14 height 14
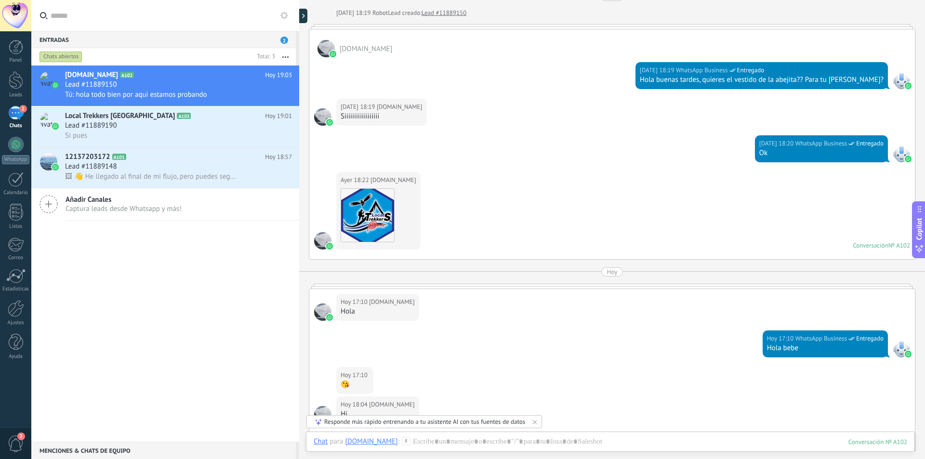
scroll to position [0, 0]
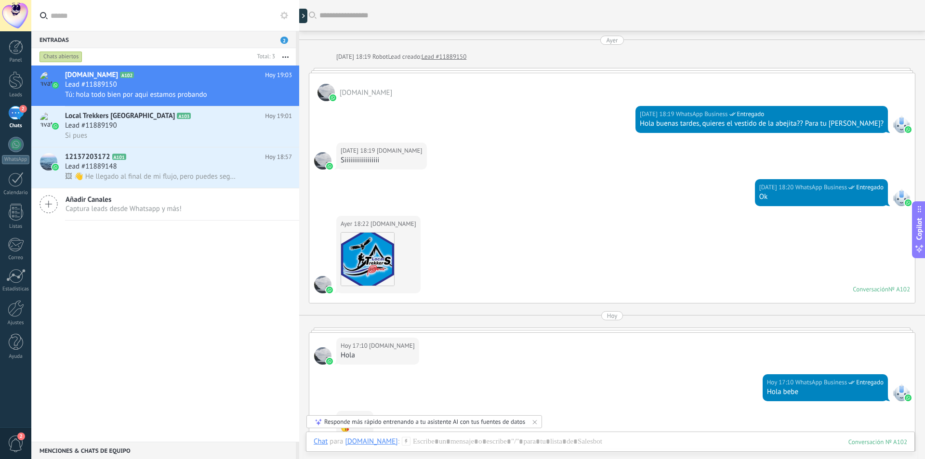
click at [145, 295] on div "[DOMAIN_NAME] A102 [DATE] 19:03 Lead #11889150 Tú: hola todo bien por aqui esta…" at bounding box center [165, 254] width 268 height 376
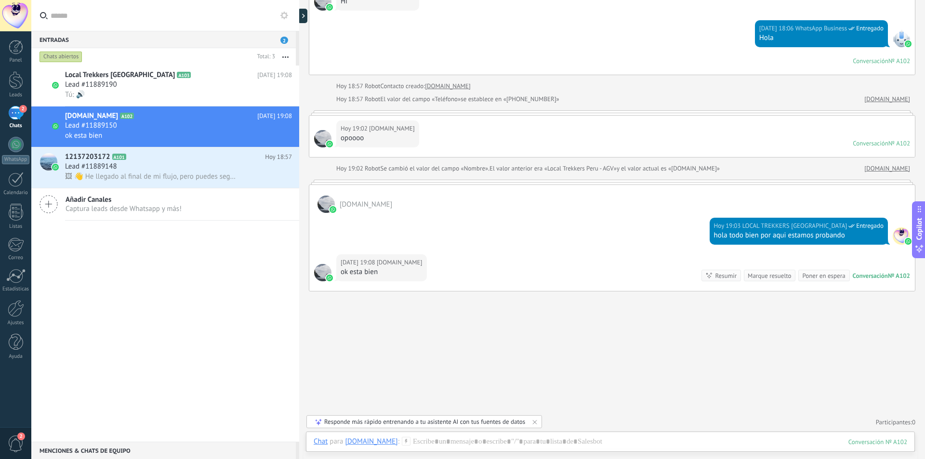
scroll to position [457, 0]
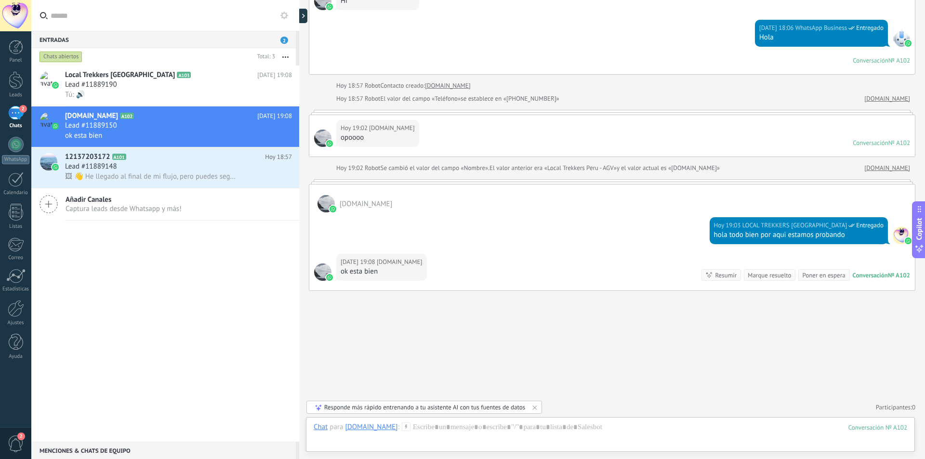
click at [283, 53] on button "button" at bounding box center [285, 56] width 21 height 17
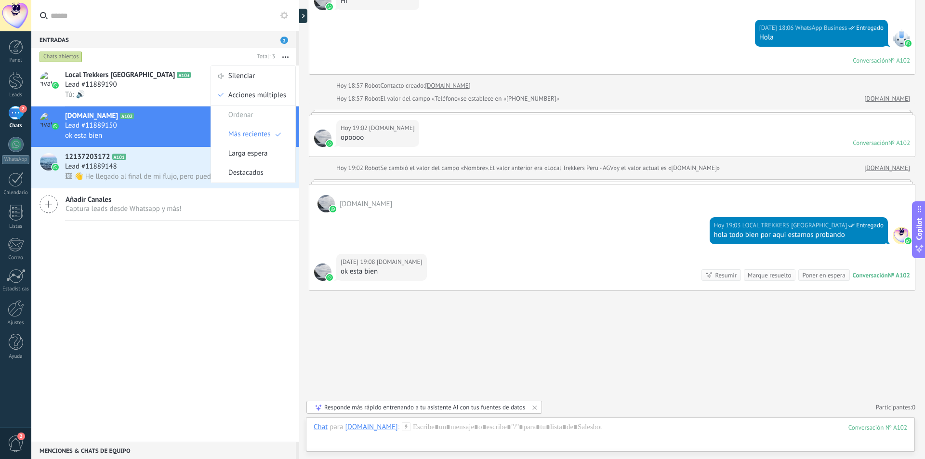
click at [114, 261] on div "Local Trekkers [GEOGRAPHIC_DATA] A103 [DATE] 19:08 Lead #11889190 Tú: 🔊 [DOMAIN…" at bounding box center [165, 254] width 268 height 376
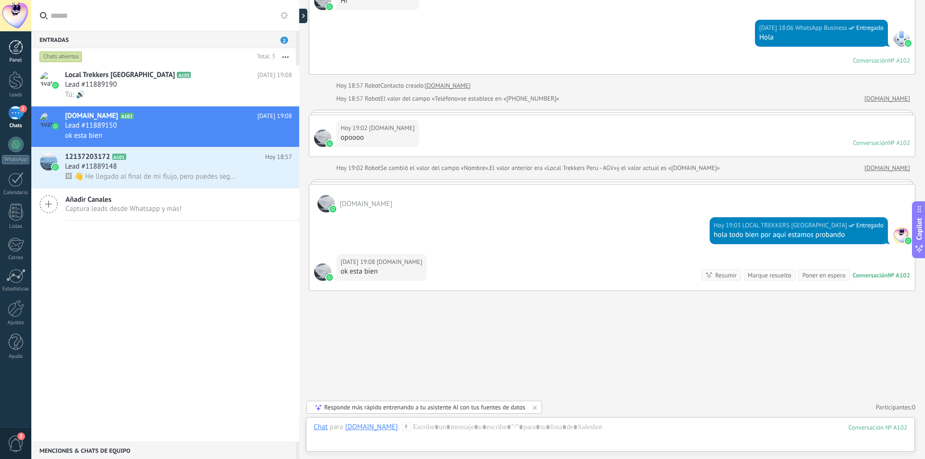
click at [13, 54] on div at bounding box center [16, 47] width 14 height 14
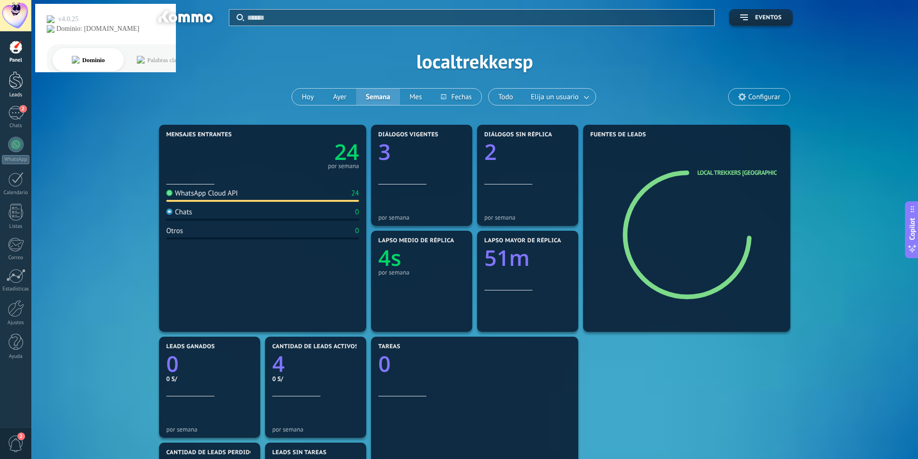
click at [22, 83] on div at bounding box center [16, 80] width 14 height 18
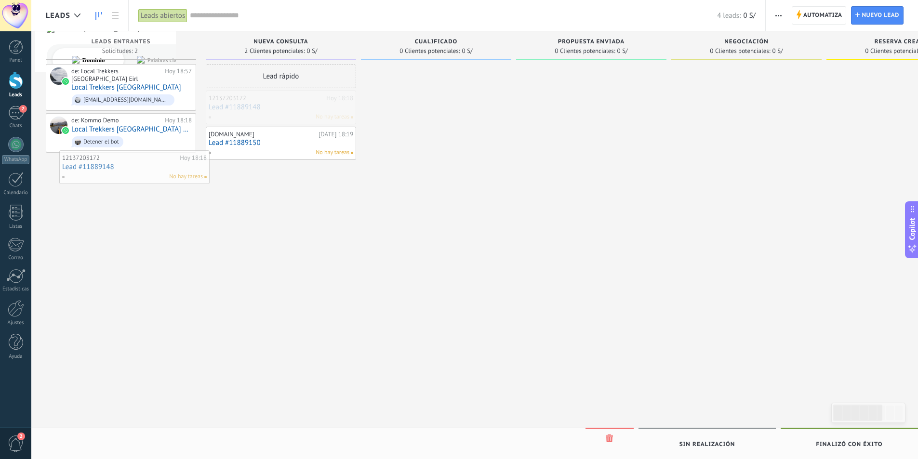
drag, startPoint x: 311, startPoint y: 104, endPoint x: 164, endPoint y: 164, distance: 158.3
drag, startPoint x: 275, startPoint y: 117, endPoint x: 46, endPoint y: 175, distance: 236.3
drag, startPoint x: 247, startPoint y: 151, endPoint x: 54, endPoint y: 177, distance: 194.1
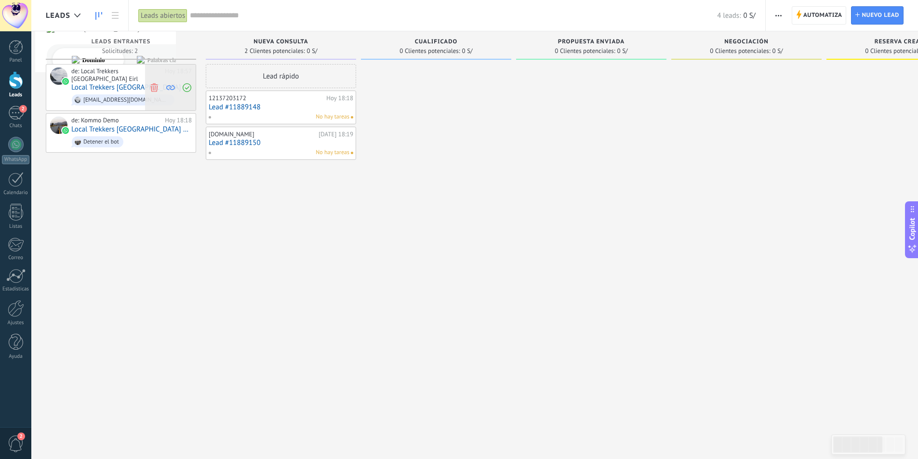
click at [154, 83] on icon at bounding box center [154, 87] width 9 height 9
click at [154, 84] on icon at bounding box center [154, 83] width 9 height 9
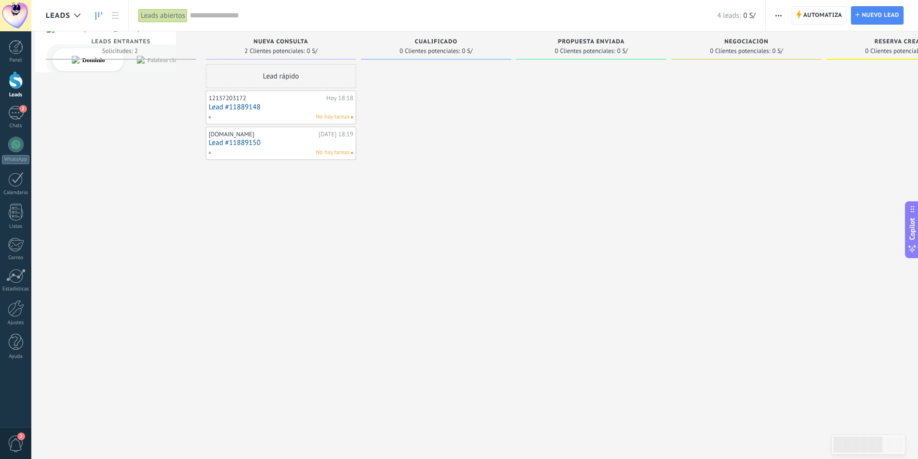
click at [331, 104] on link "Lead #11889148" at bounding box center [281, 107] width 145 height 8
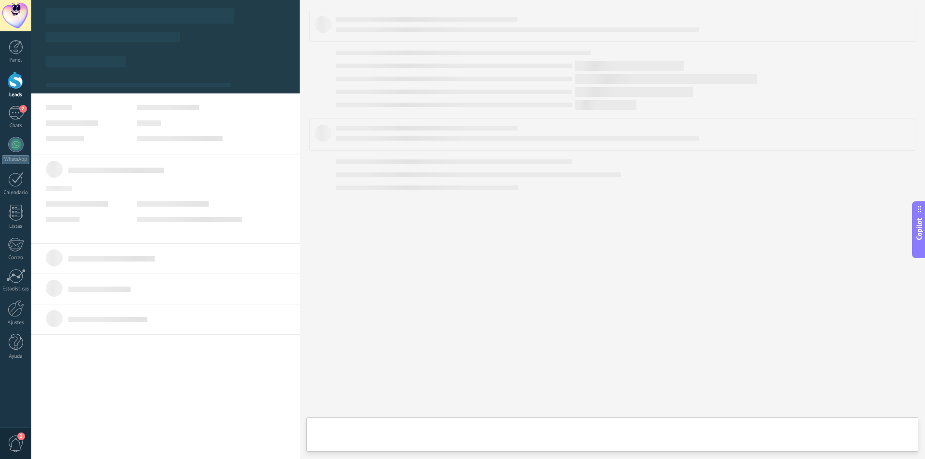
type textarea "**********"
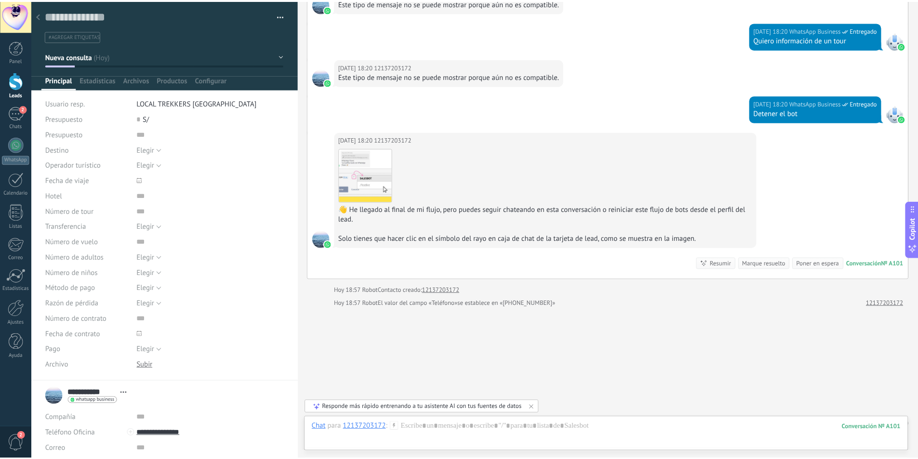
scroll to position [462, 0]
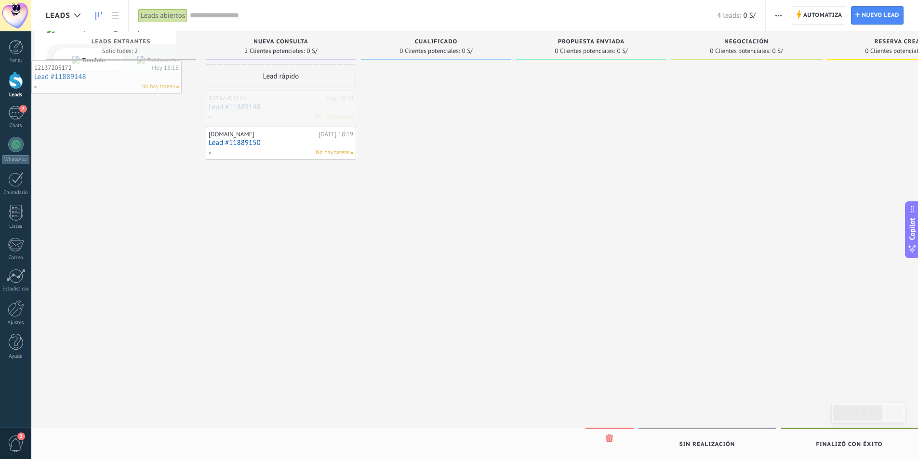
drag, startPoint x: 320, startPoint y: 106, endPoint x: 126, endPoint y: 76, distance: 196.6
drag, startPoint x: 252, startPoint y: 143, endPoint x: 111, endPoint y: 74, distance: 156.7
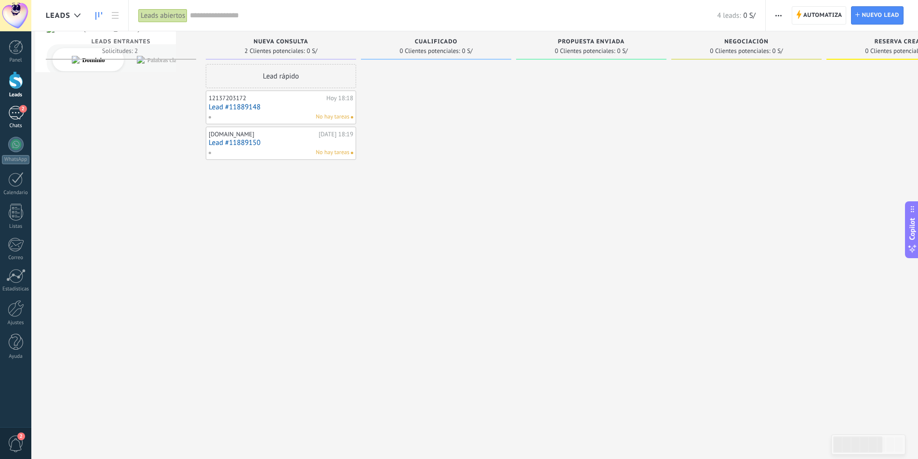
click at [15, 115] on div "2" at bounding box center [15, 113] width 15 height 14
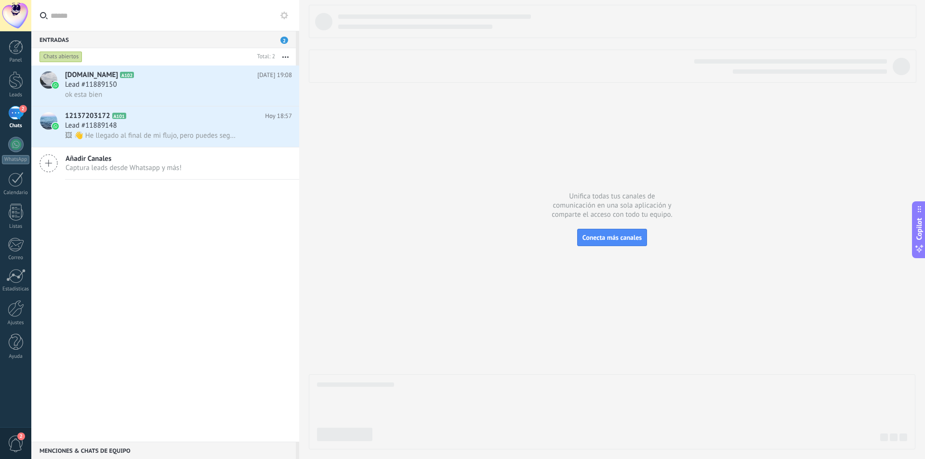
click at [283, 56] on button "button" at bounding box center [285, 56] width 21 height 17
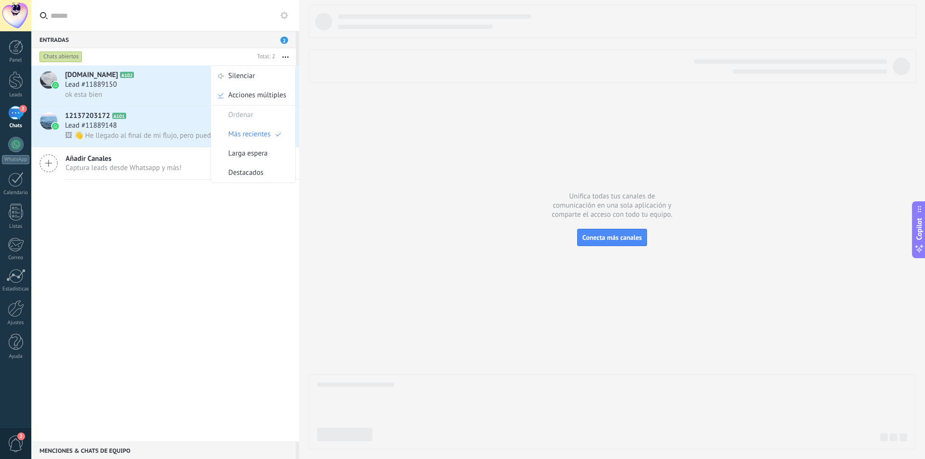
click at [161, 265] on div "[DOMAIN_NAME] A102 [DATE] 19:08 Lead #11889150 ok esta bien 12137203172 A101 [D…" at bounding box center [165, 254] width 268 height 376
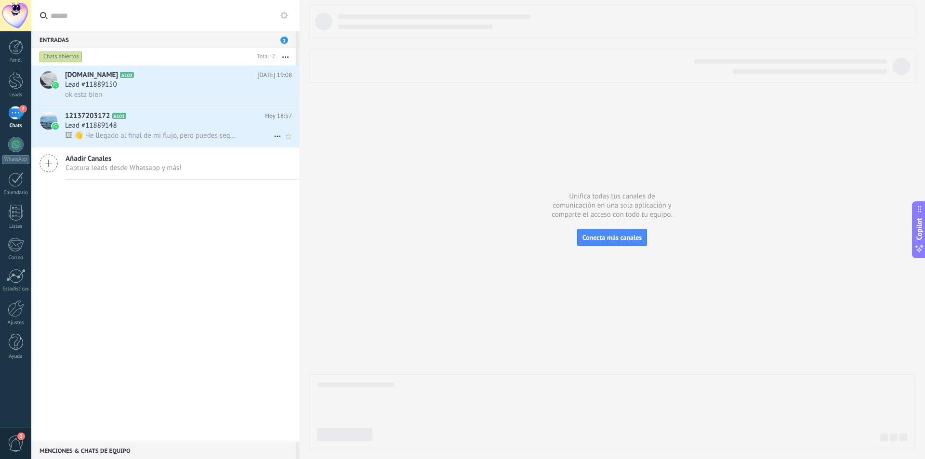
click at [272, 135] on icon at bounding box center [278, 137] width 12 height 12
click at [210, 240] on div at bounding box center [462, 229] width 925 height 459
click at [12, 213] on div at bounding box center [16, 212] width 14 height 17
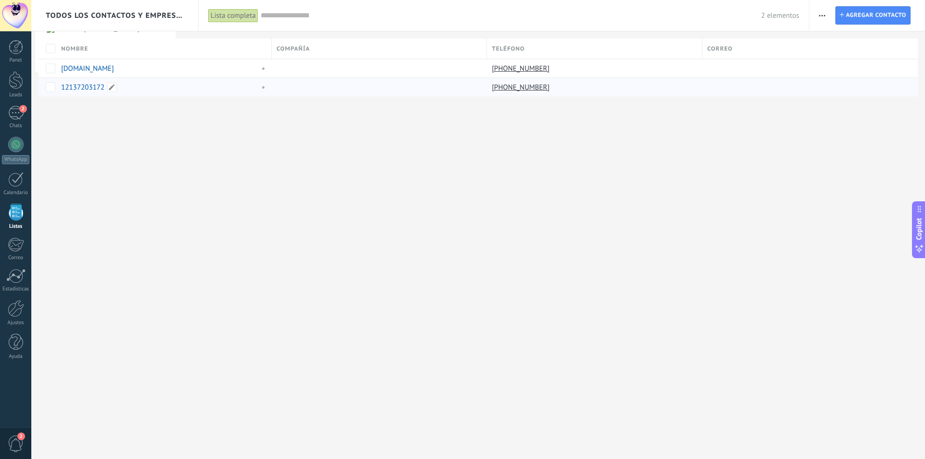
click at [86, 87] on link "12137203172" at bounding box center [82, 87] width 43 height 9
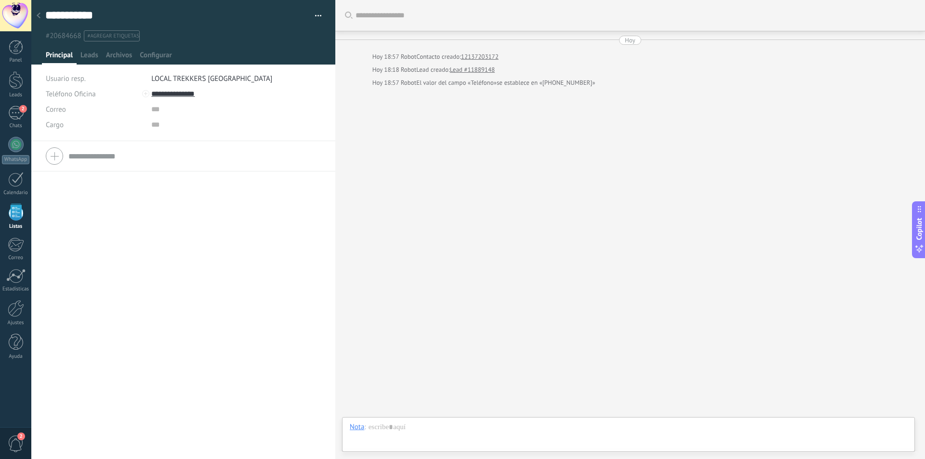
click at [318, 13] on button "button" at bounding box center [315, 16] width 14 height 14
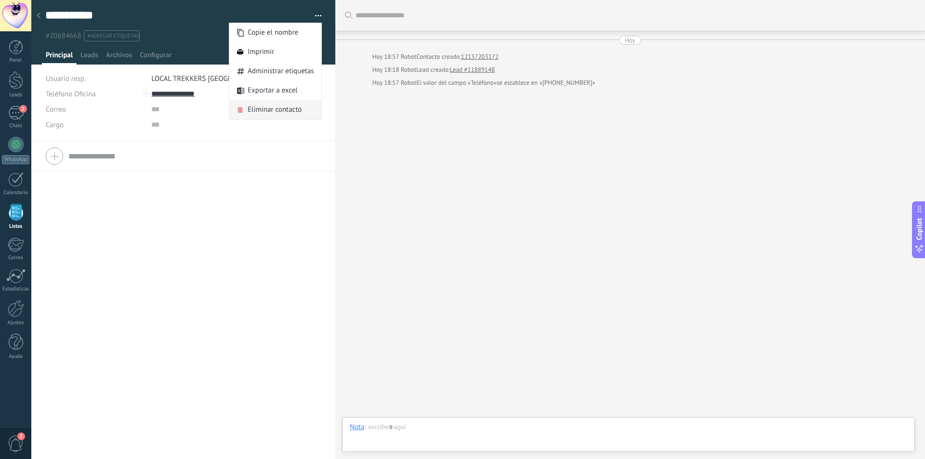
click at [277, 111] on span "Eliminar contacto" at bounding box center [275, 109] width 54 height 19
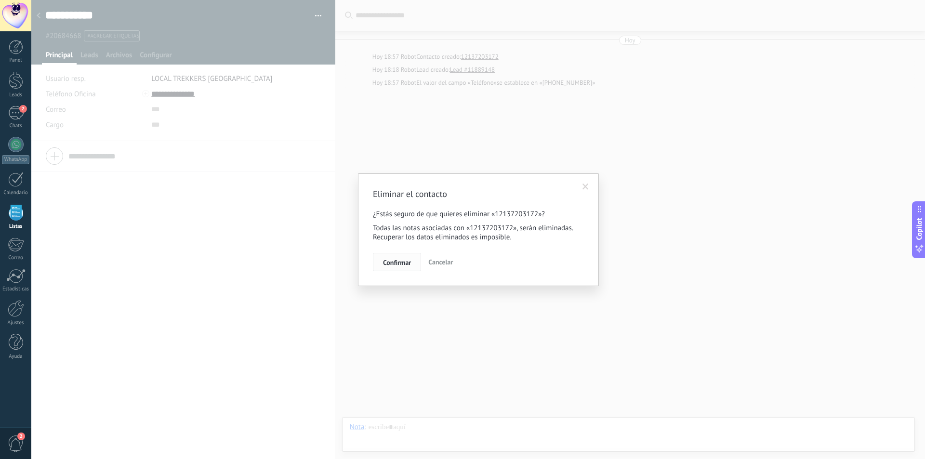
click at [403, 266] on span "Confirmar" at bounding box center [397, 262] width 28 height 7
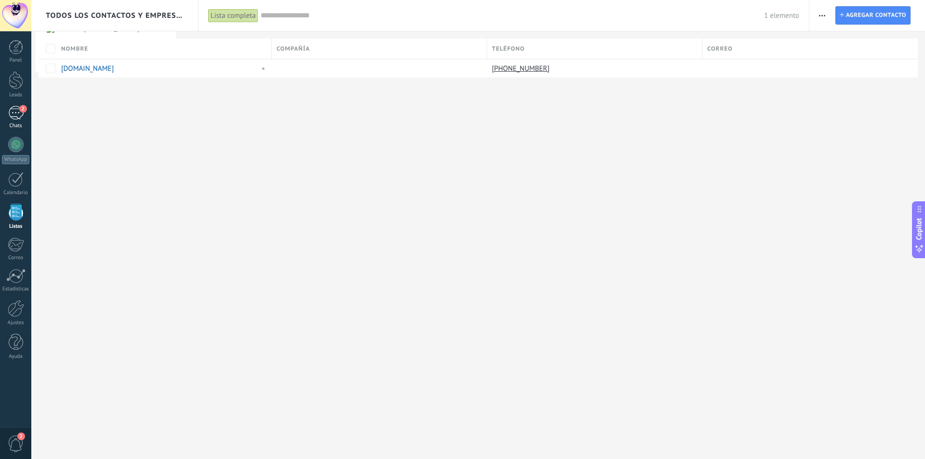
click at [19, 116] on div "2" at bounding box center [15, 113] width 15 height 14
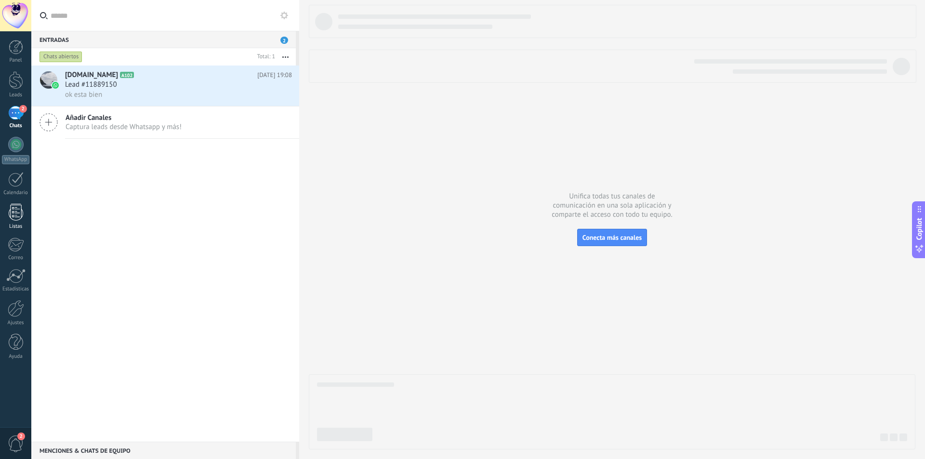
click at [18, 209] on div at bounding box center [16, 212] width 14 height 17
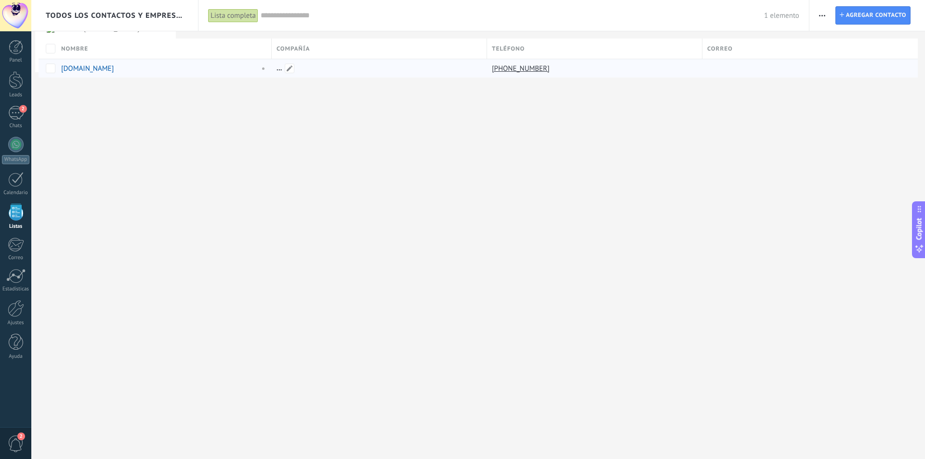
click at [418, 75] on div at bounding box center [377, 68] width 211 height 18
click at [279, 71] on div at bounding box center [377, 68] width 211 height 18
click at [386, 74] on div at bounding box center [377, 68] width 211 height 18
click at [390, 70] on div at bounding box center [377, 68] width 211 height 18
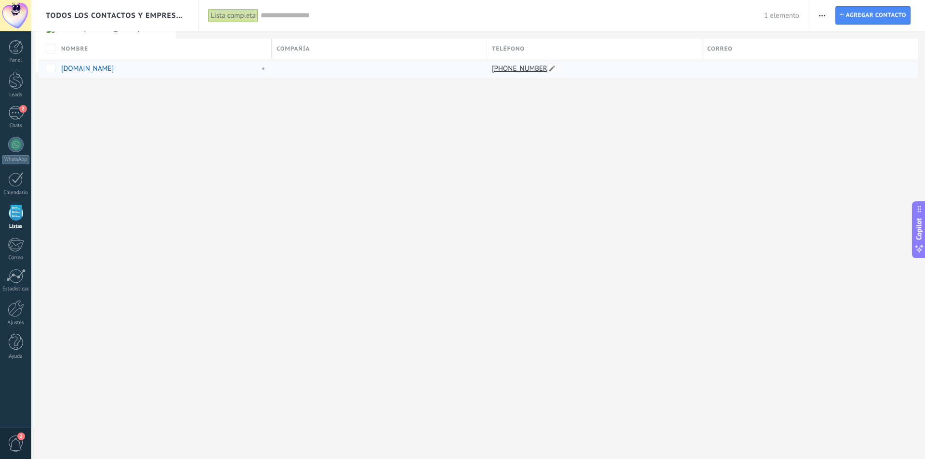
click at [523, 66] on link "[PHONE_NUMBER]" at bounding box center [522, 68] width 60 height 9
click at [477, 67] on div at bounding box center [377, 68] width 211 height 18
click at [510, 70] on link "[PHONE_NUMBER]" at bounding box center [522, 68] width 60 height 9
click at [114, 65] on link "[DOMAIN_NAME]" at bounding box center [87, 68] width 53 height 9
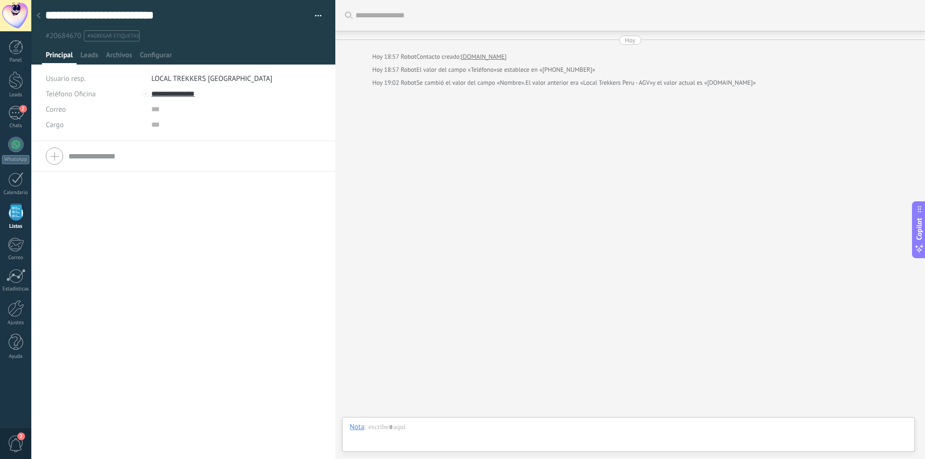
click at [313, 15] on button "button" at bounding box center [315, 16] width 14 height 14
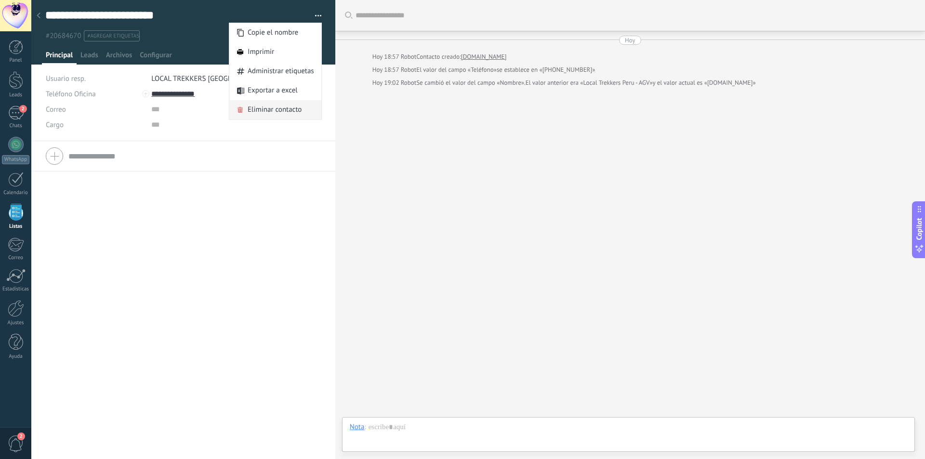
click at [274, 107] on span "Eliminar contacto" at bounding box center [275, 109] width 54 height 19
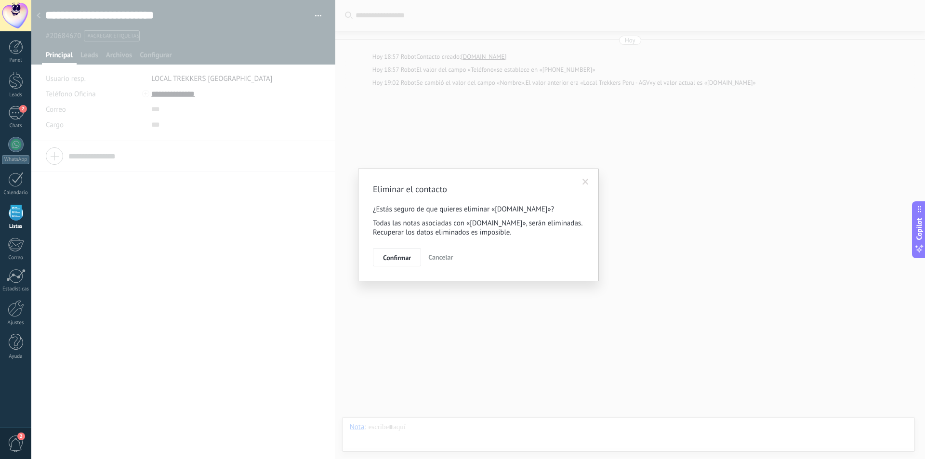
click at [393, 261] on span "Confirmar" at bounding box center [397, 257] width 28 height 7
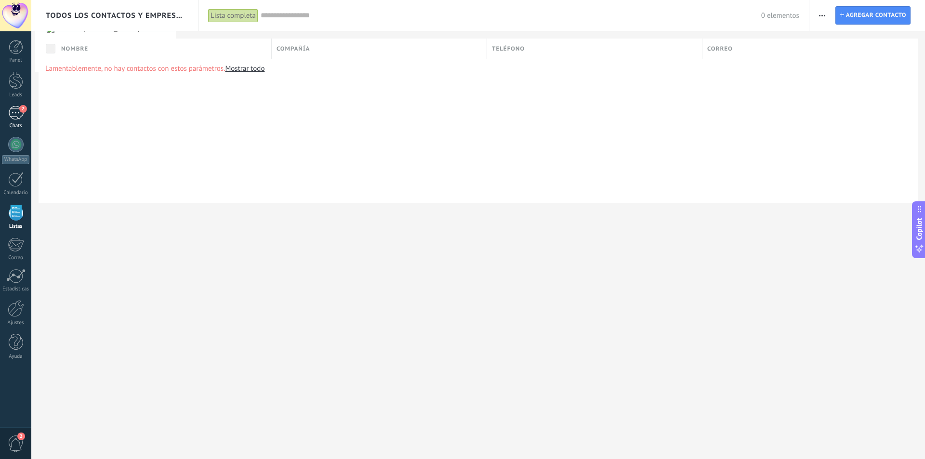
click at [19, 112] on div "2" at bounding box center [15, 113] width 15 height 14
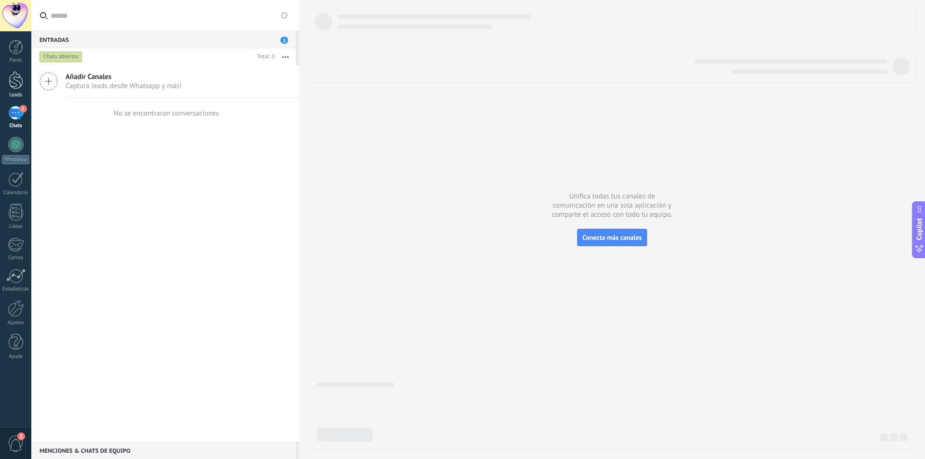
click at [16, 76] on div at bounding box center [16, 80] width 14 height 18
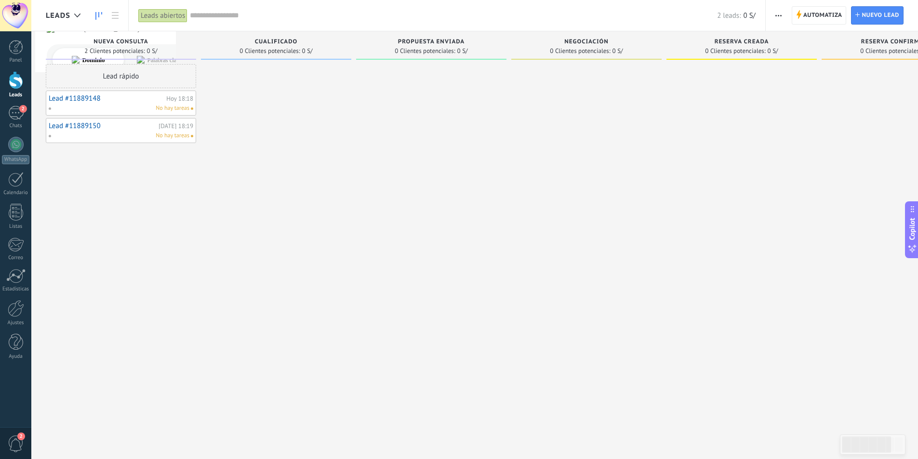
drag, startPoint x: 90, startPoint y: 109, endPoint x: 673, endPoint y: 213, distance: 591.9
click at [673, 213] on div at bounding box center [742, 231] width 150 height 334
click at [779, 15] on use "button" at bounding box center [779, 15] width 6 height 1
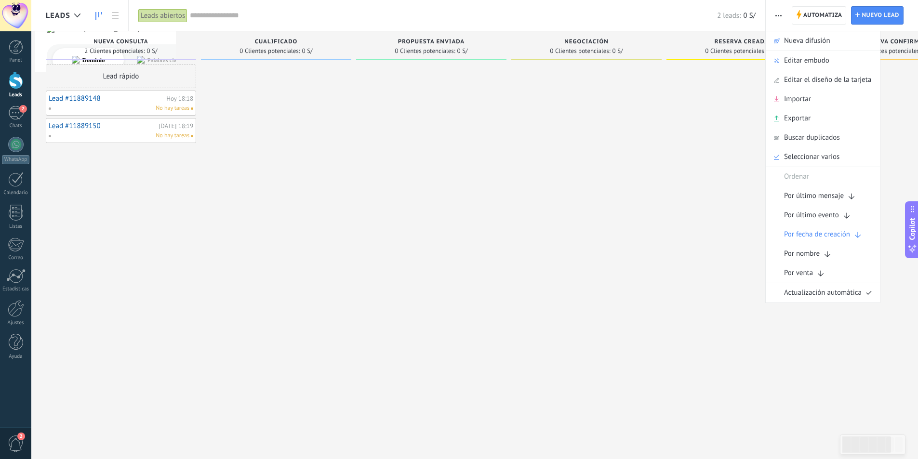
click at [635, 292] on div at bounding box center [586, 231] width 150 height 334
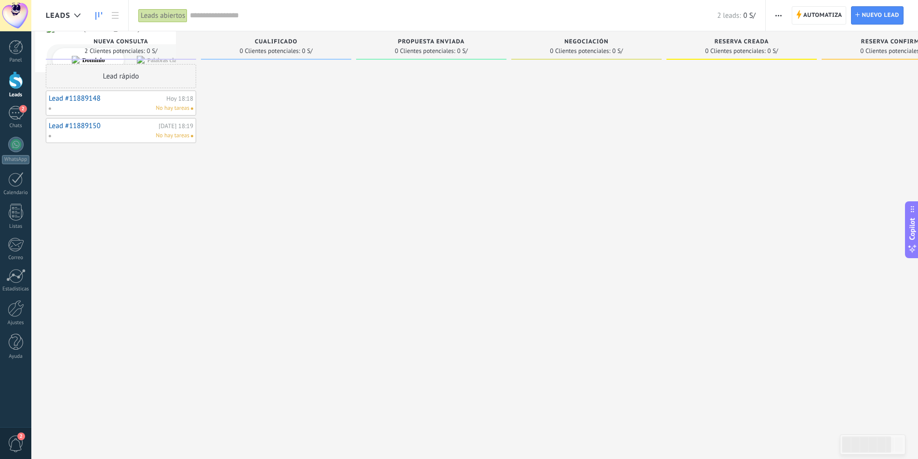
click at [19, 443] on span "2" at bounding box center [16, 444] width 16 height 17
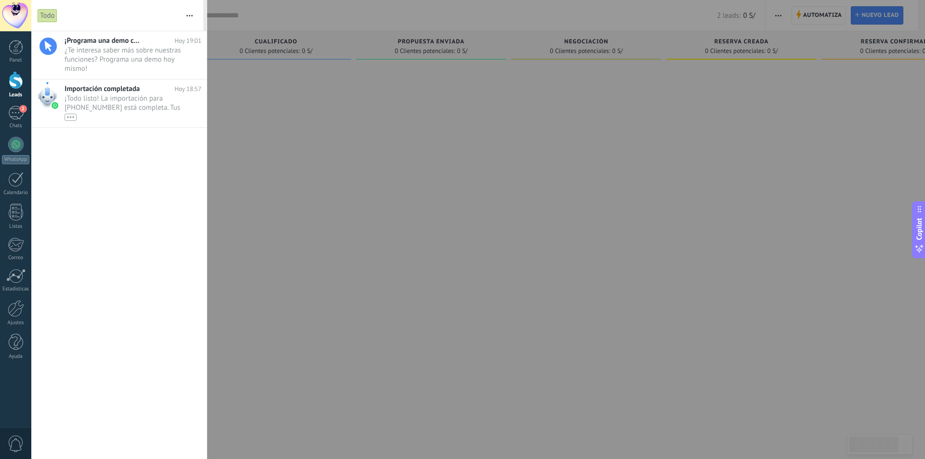
click at [299, 169] on div at bounding box center [462, 229] width 925 height 459
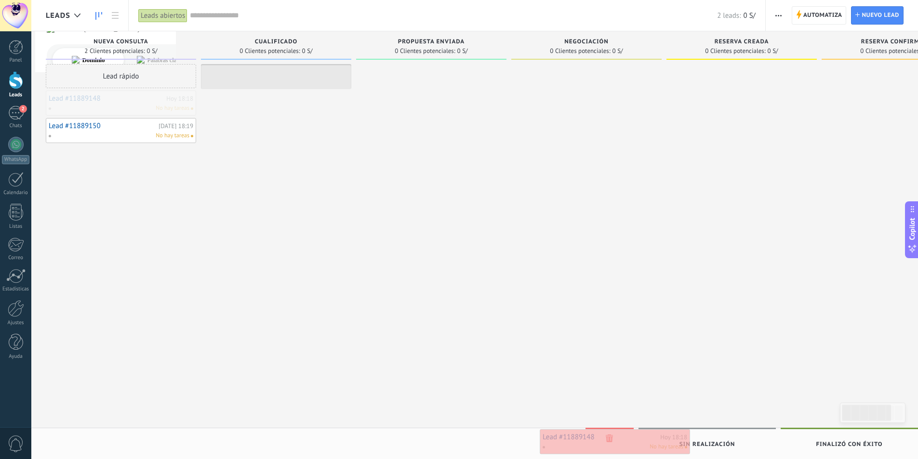
drag, startPoint x: 112, startPoint y: 98, endPoint x: 606, endPoint y: 437, distance: 599.1
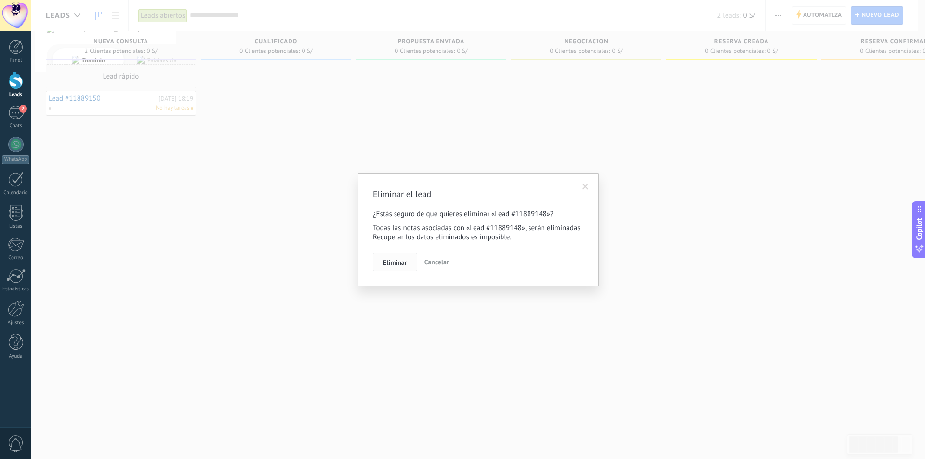
click at [394, 259] on span "Eliminar" at bounding box center [395, 262] width 24 height 7
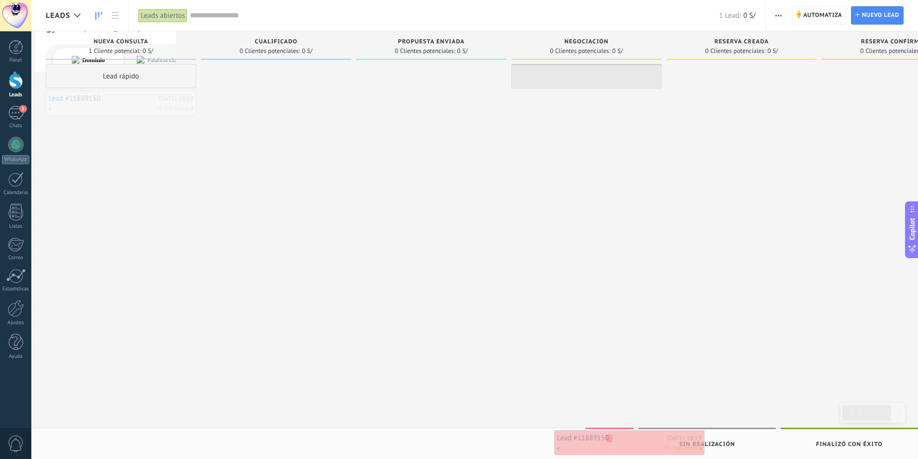
drag, startPoint x: 97, startPoint y: 99, endPoint x: 605, endPoint y: 439, distance: 611.6
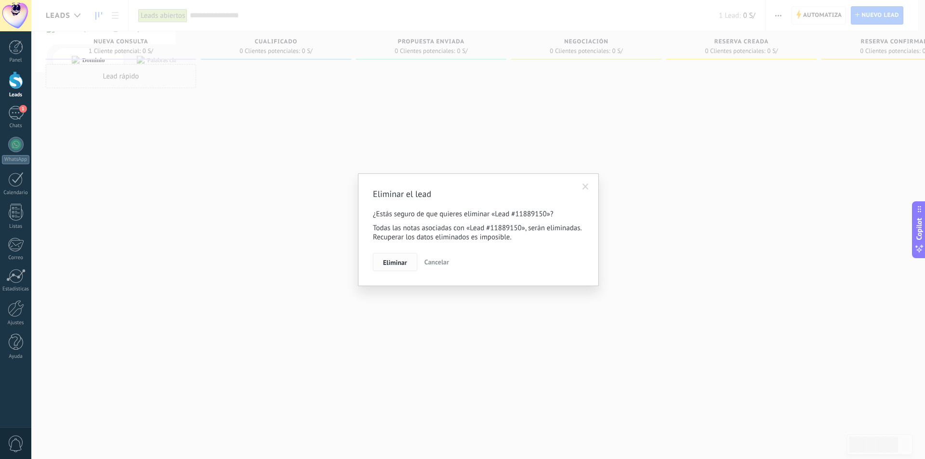
click at [405, 260] on span "Eliminar" at bounding box center [395, 262] width 24 height 7
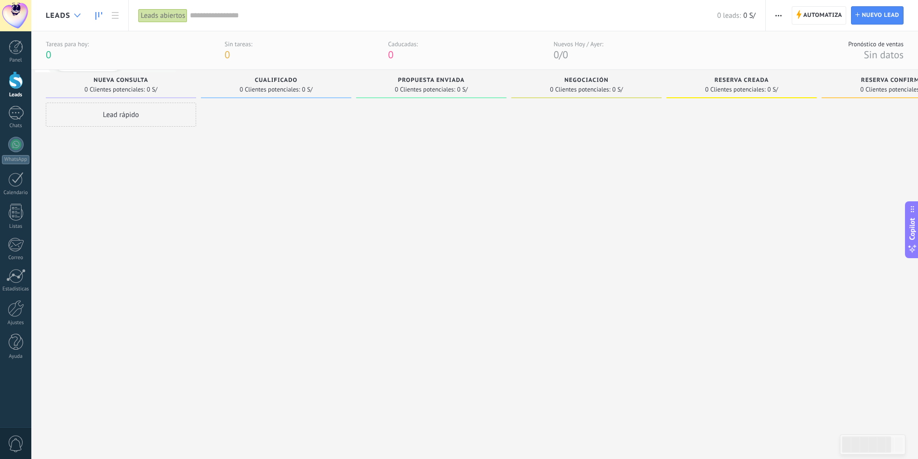
click at [79, 13] on div at bounding box center [77, 15] width 16 height 19
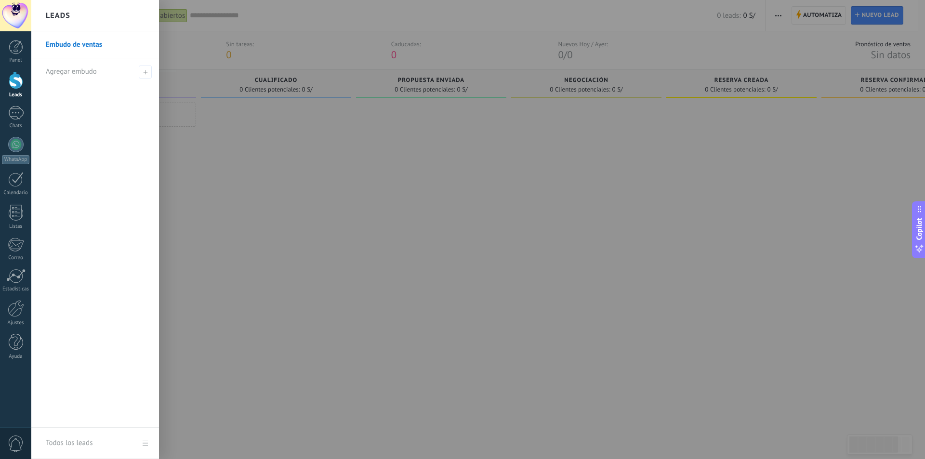
click at [304, 240] on div at bounding box center [493, 229] width 925 height 459
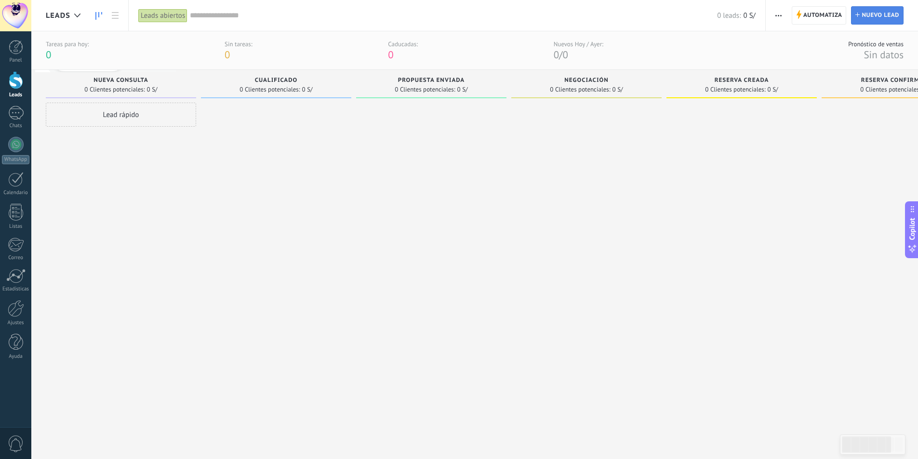
click at [876, 16] on span "Nuevo lead" at bounding box center [881, 15] width 38 height 17
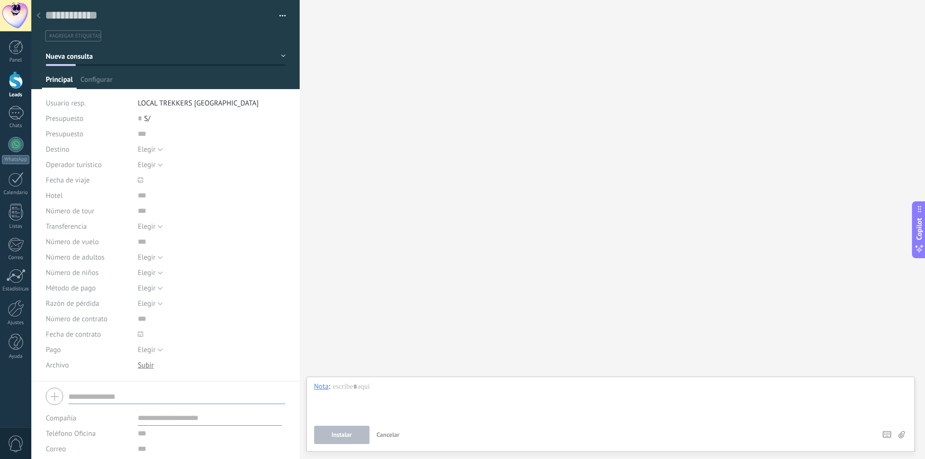
click at [38, 16] on use at bounding box center [39, 16] width 4 height 6
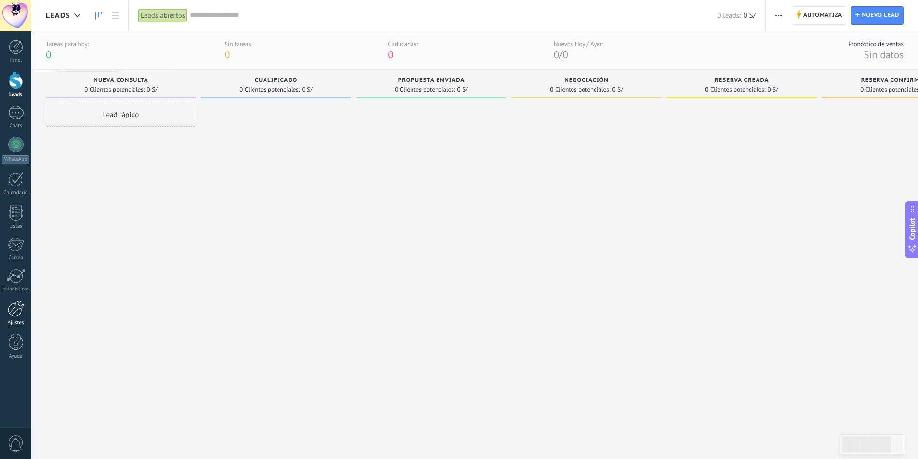
click at [15, 314] on div at bounding box center [16, 308] width 16 height 17
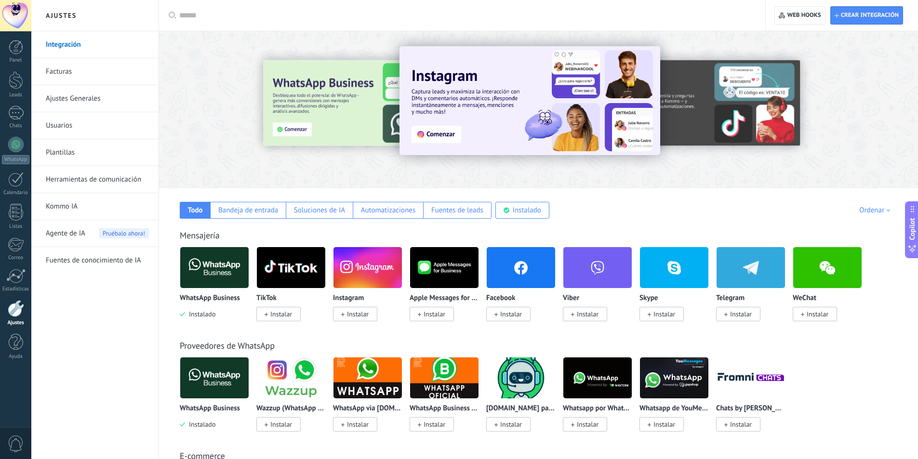
click at [54, 124] on link "Usuarios" at bounding box center [97, 125] width 103 height 27
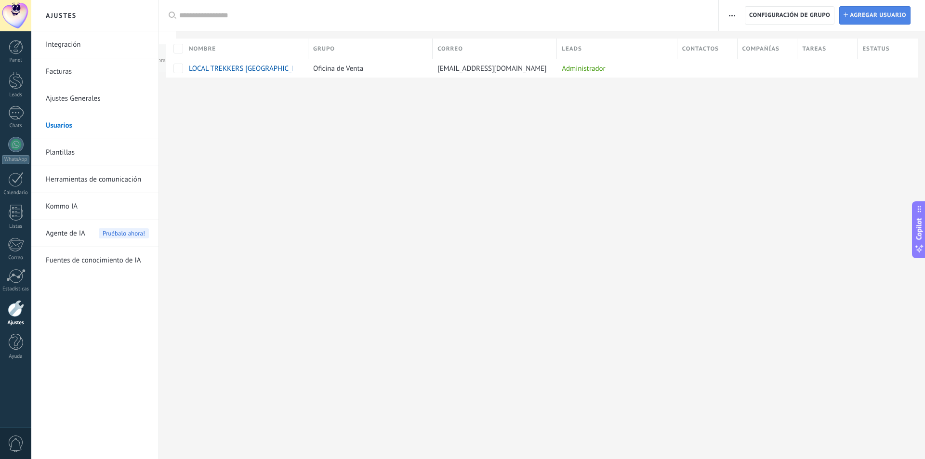
click at [886, 17] on span "Agregar usuario" at bounding box center [878, 15] width 56 height 17
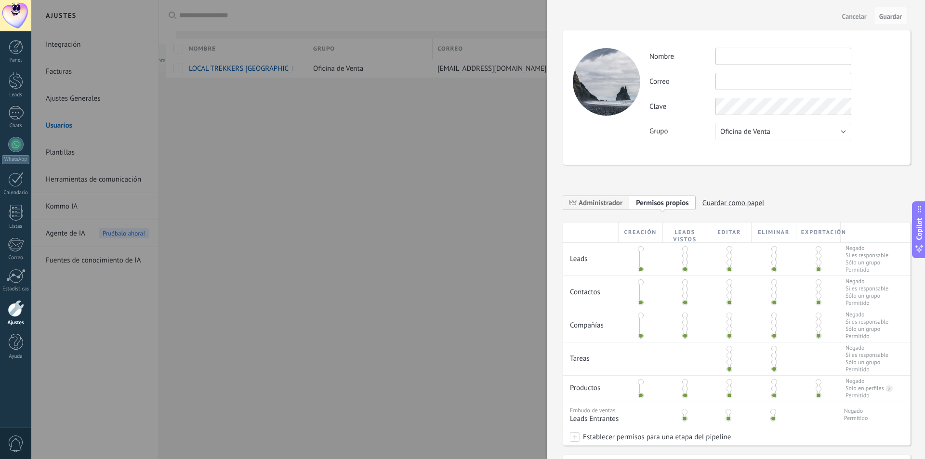
click at [759, 58] on input "text" at bounding box center [784, 56] width 136 height 17
click at [354, 223] on div at bounding box center [462, 229] width 925 height 459
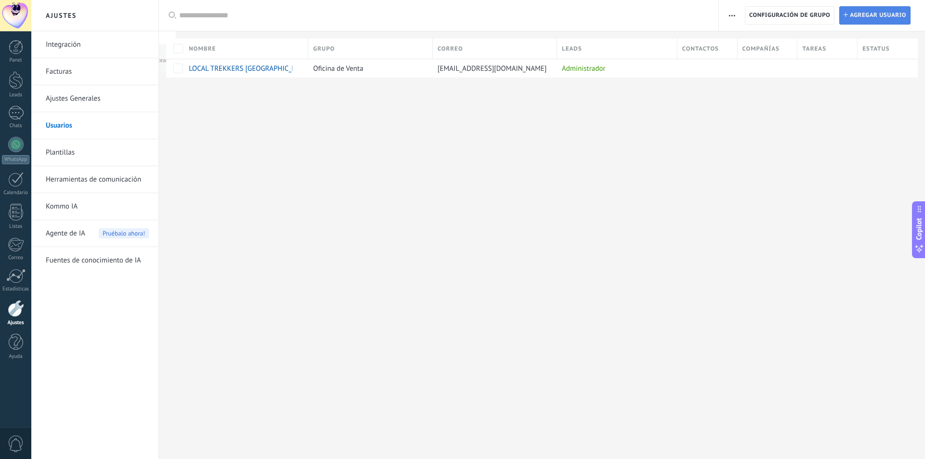
click at [861, 13] on span "Agregar usuario" at bounding box center [878, 15] width 56 height 17
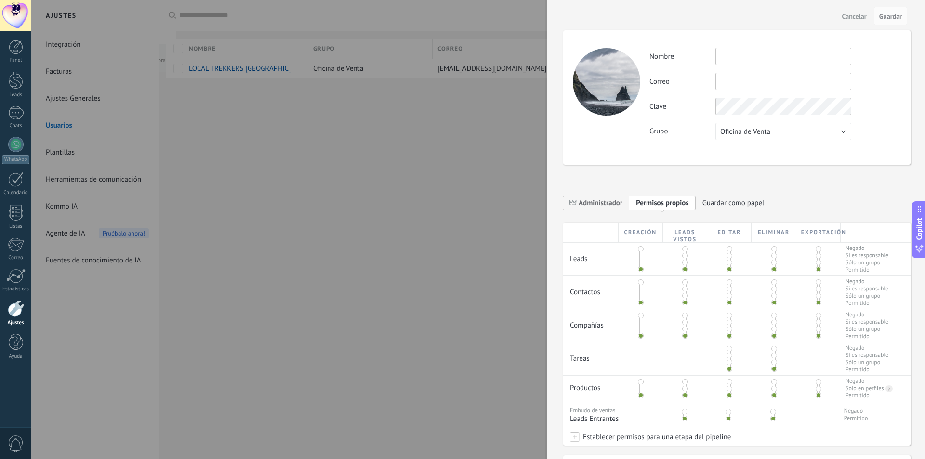
click at [742, 54] on input "text" at bounding box center [784, 56] width 136 height 17
click at [729, 85] on input "text" at bounding box center [784, 81] width 136 height 17
click at [741, 52] on input "text" at bounding box center [784, 56] width 136 height 17
click at [843, 129] on button "Oficina de Venta" at bounding box center [784, 131] width 136 height 17
click at [598, 205] on span "Administrador" at bounding box center [601, 203] width 44 height 9
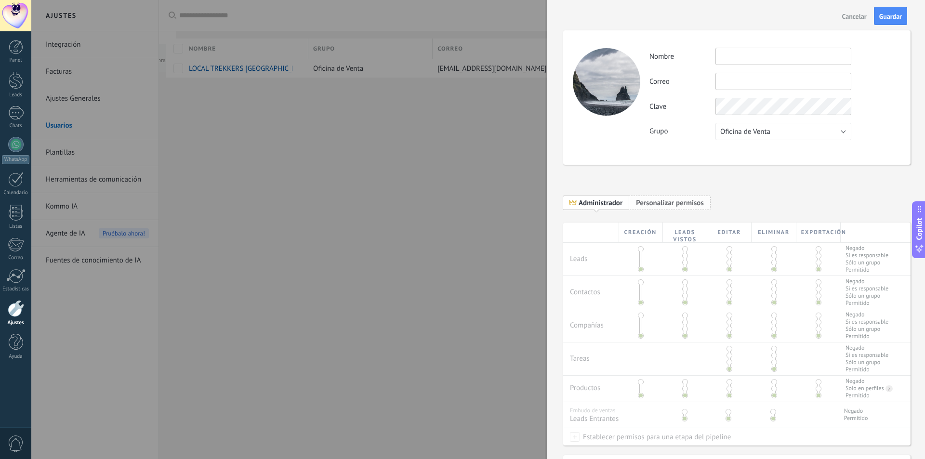
click at [677, 201] on span "Personalizar permisos" at bounding box center [670, 203] width 68 height 9
click at [746, 57] on input "text" at bounding box center [784, 56] width 136 height 17
click at [859, 16] on span "Cancelar" at bounding box center [855, 16] width 25 height 7
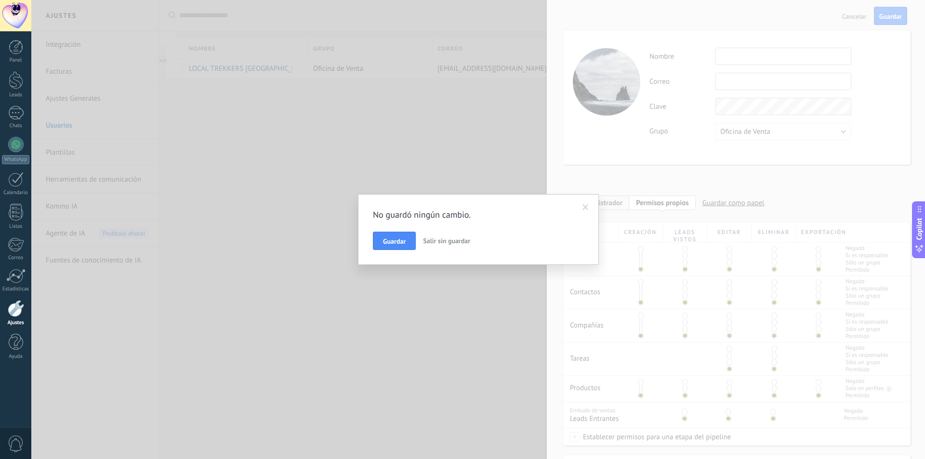
click at [455, 240] on span "Salir sin guardar" at bounding box center [446, 241] width 47 height 9
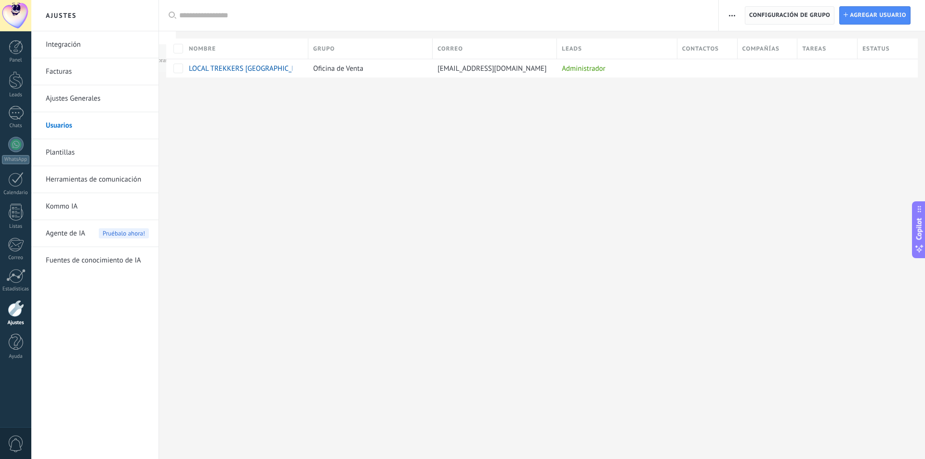
click at [796, 16] on span "Configuración de grupo" at bounding box center [790, 15] width 81 height 17
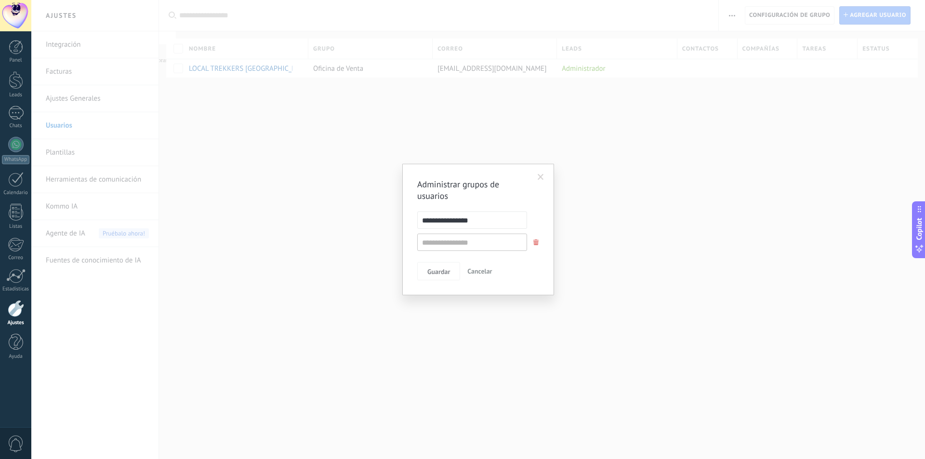
click at [534, 243] on span at bounding box center [537, 243] width 6 height 6
click at [486, 248] on span "Cancelar" at bounding box center [480, 249] width 25 height 9
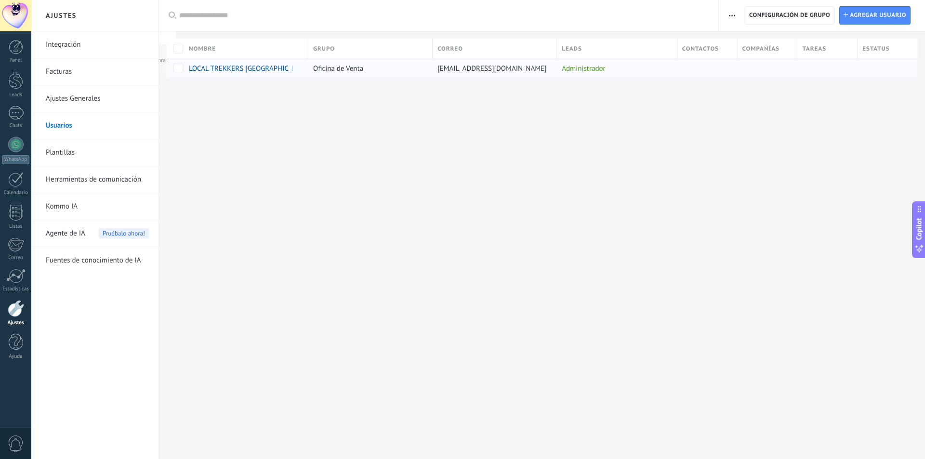
click at [343, 74] on div "Oficina de Venta" at bounding box center [368, 68] width 120 height 18
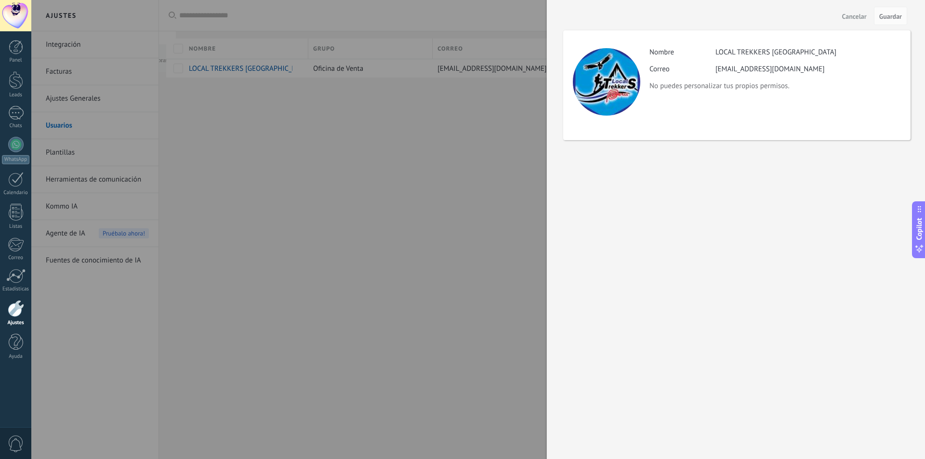
click at [690, 89] on p "No puedes personalizar tus propios permisos." at bounding box center [775, 85] width 251 height 9
drag, startPoint x: 690, startPoint y: 89, endPoint x: 616, endPoint y: 80, distance: 74.7
click at [616, 80] on div at bounding box center [606, 81] width 67 height 67
click at [613, 80] on div at bounding box center [606, 81] width 67 height 67
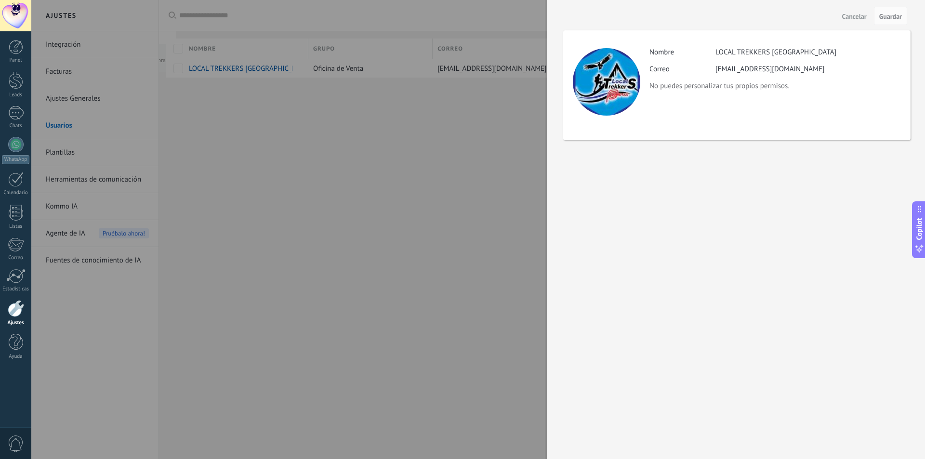
click at [613, 107] on div at bounding box center [606, 81] width 67 height 67
click at [694, 72] on label "Correo" at bounding box center [683, 69] width 66 height 9
click at [389, 221] on div at bounding box center [462, 229] width 925 height 459
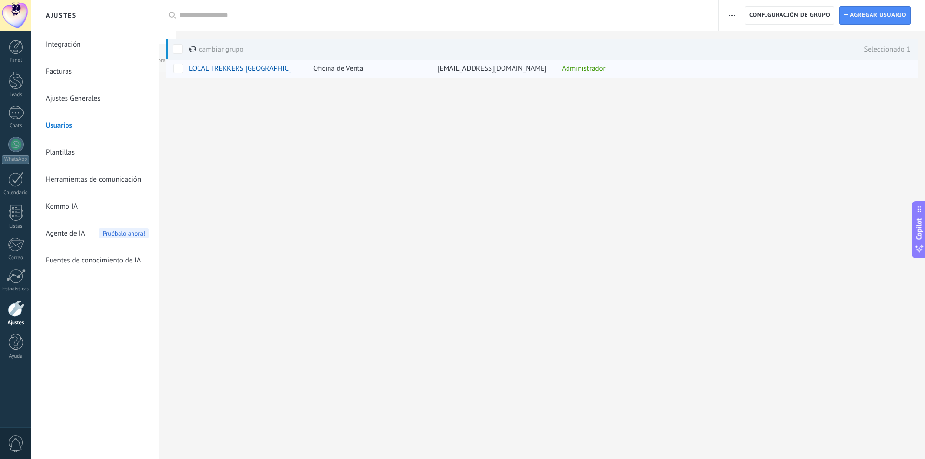
click at [344, 69] on span "Oficina de Venta" at bounding box center [338, 68] width 50 height 9
click at [284, 170] on div "Ajustes Integración Facturas Ajustes Generales Usuarios Plantillas Herramientas…" at bounding box center [478, 229] width 894 height 459
click at [284, 85] on div at bounding box center [542, 93] width 766 height 31
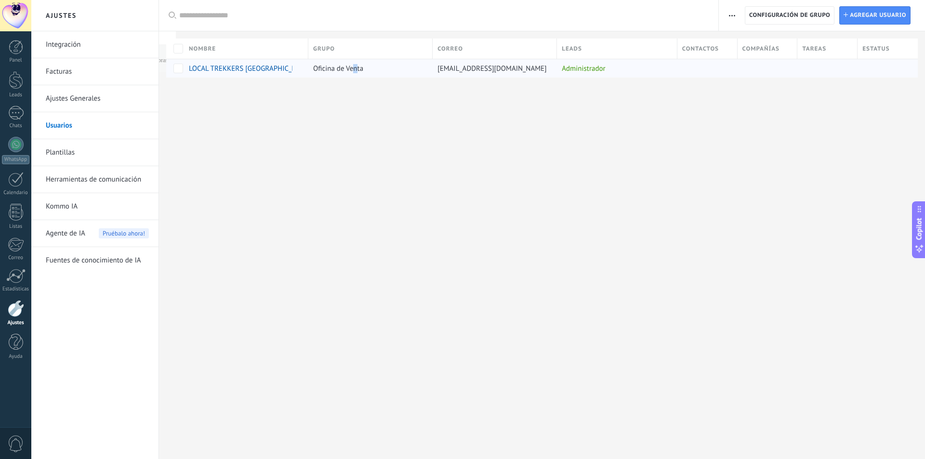
click at [353, 70] on span "Oficina de Venta" at bounding box center [338, 68] width 50 height 9
click at [406, 104] on div at bounding box center [542, 93] width 766 height 31
click at [605, 65] on div "Administrador" at bounding box center [615, 68] width 116 height 18
click at [784, 145] on div "Ajustes Integración Facturas Ajustes Generales Usuarios Plantillas Herramientas…" at bounding box center [478, 229] width 894 height 459
click at [733, 16] on span "button" at bounding box center [732, 15] width 6 height 18
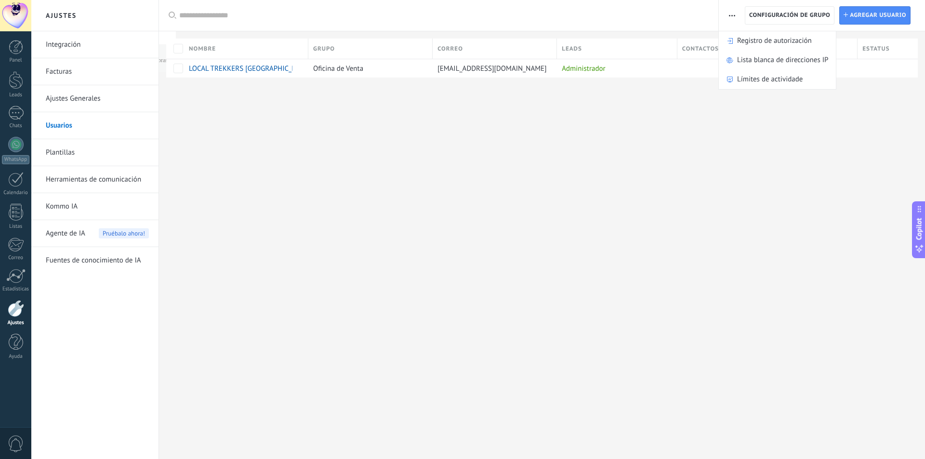
click at [777, 126] on div "Ajustes Integración Facturas Ajustes Generales Usuarios Plantillas Herramientas…" at bounding box center [478, 229] width 894 height 459
click at [869, 14] on span "Agregar usuario" at bounding box center [878, 15] width 56 height 17
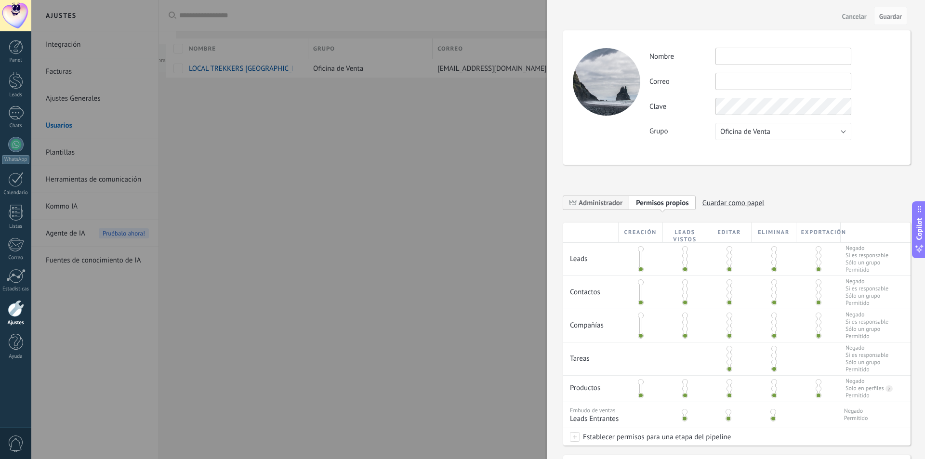
click at [429, 188] on div at bounding box center [462, 229] width 925 height 459
